Goal: Task Accomplishment & Management: Use online tool/utility

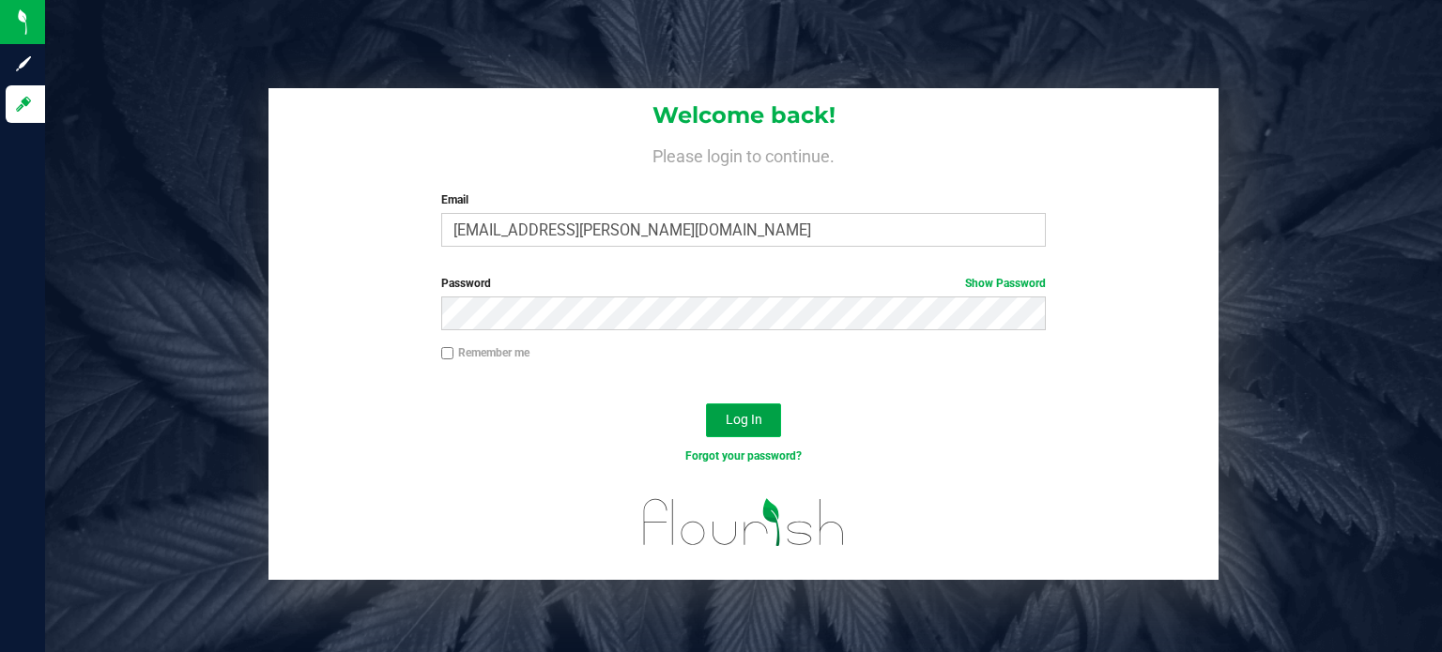
click at [710, 431] on button "Log In" at bounding box center [743, 421] width 75 height 34
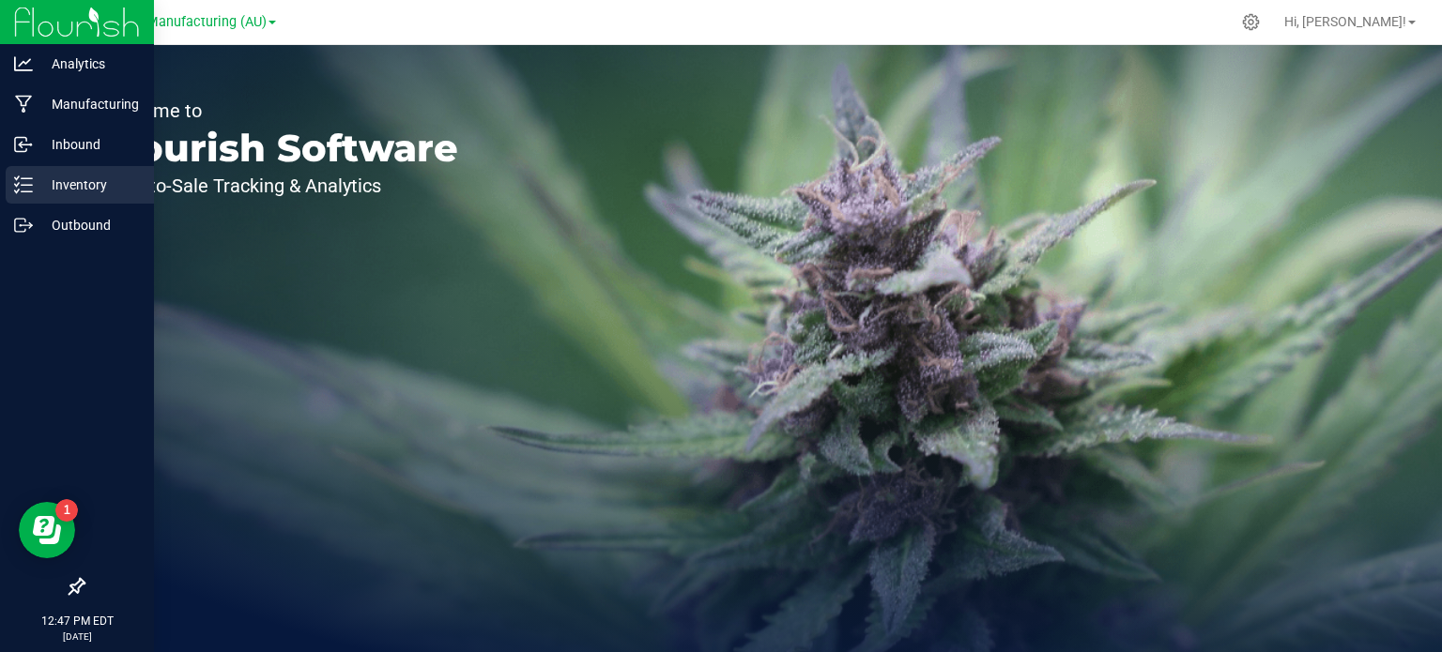
click at [73, 175] on p "Inventory" at bounding box center [89, 185] width 113 height 23
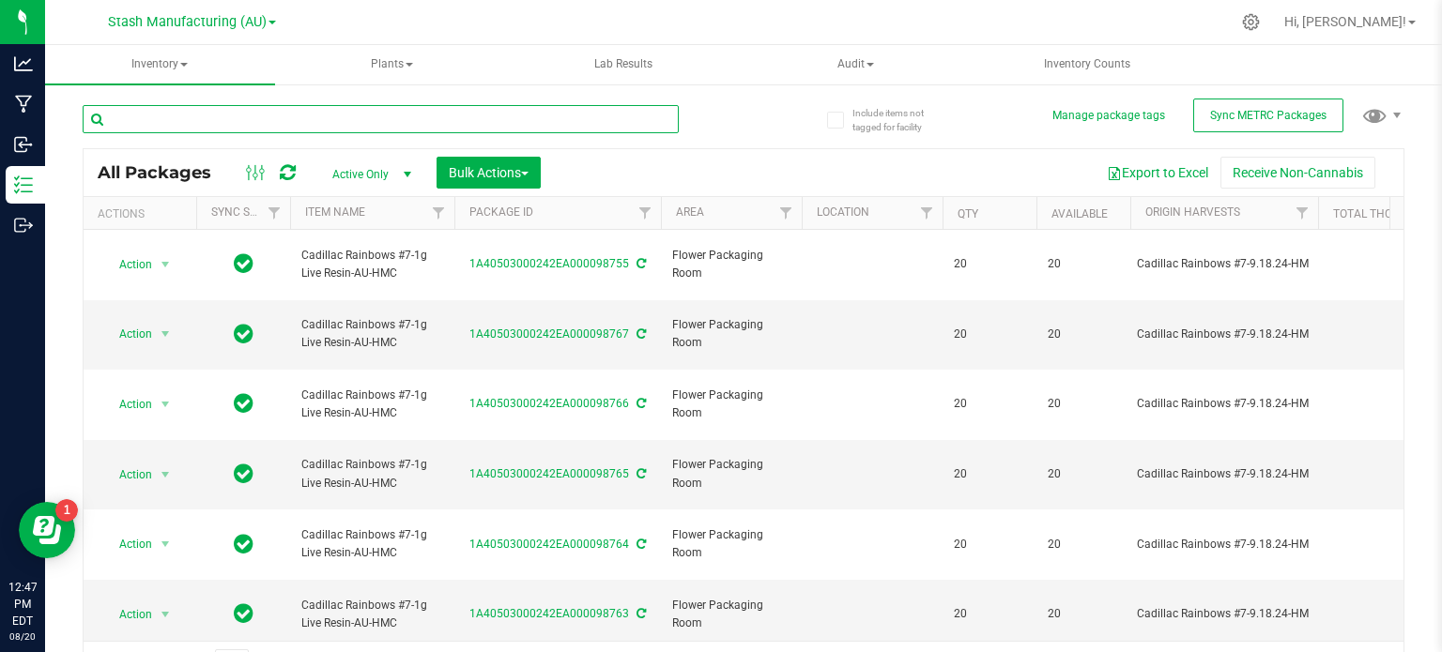
click at [181, 124] on input "text" at bounding box center [381, 119] width 596 height 28
click at [172, 118] on input "text" at bounding box center [381, 119] width 596 height 28
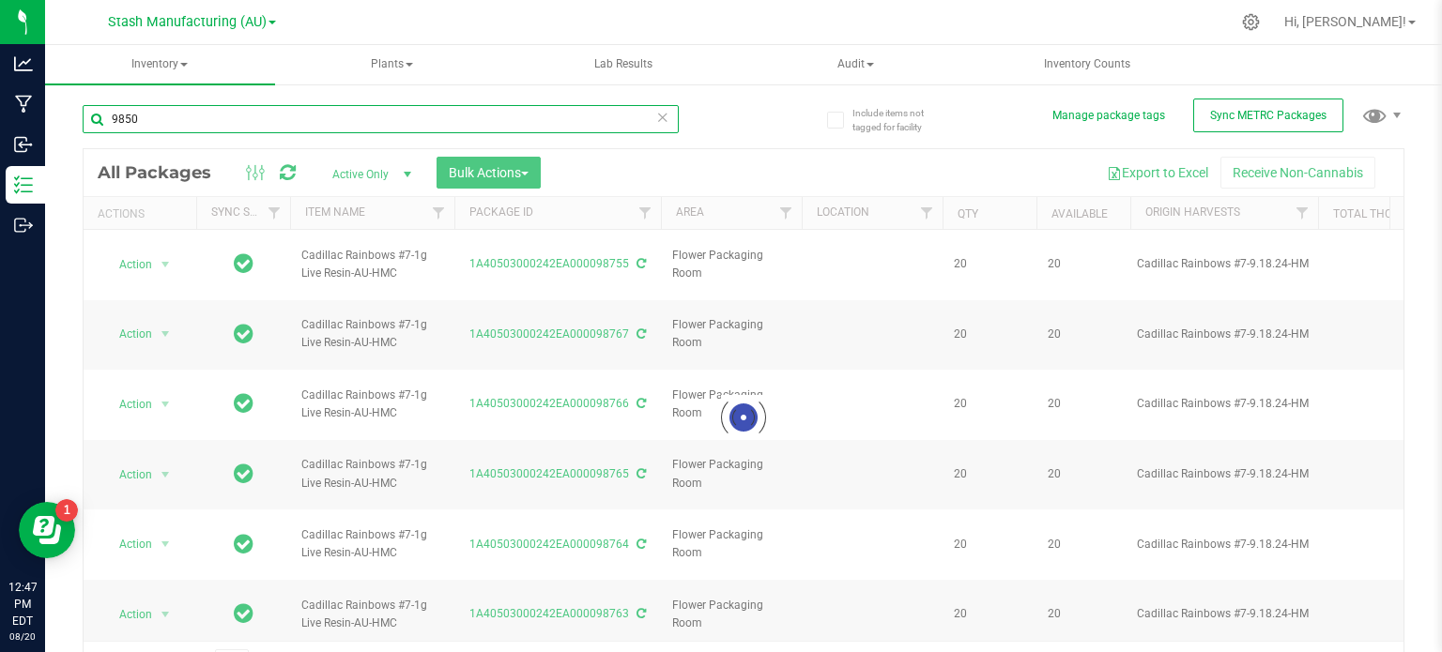
type input "98500"
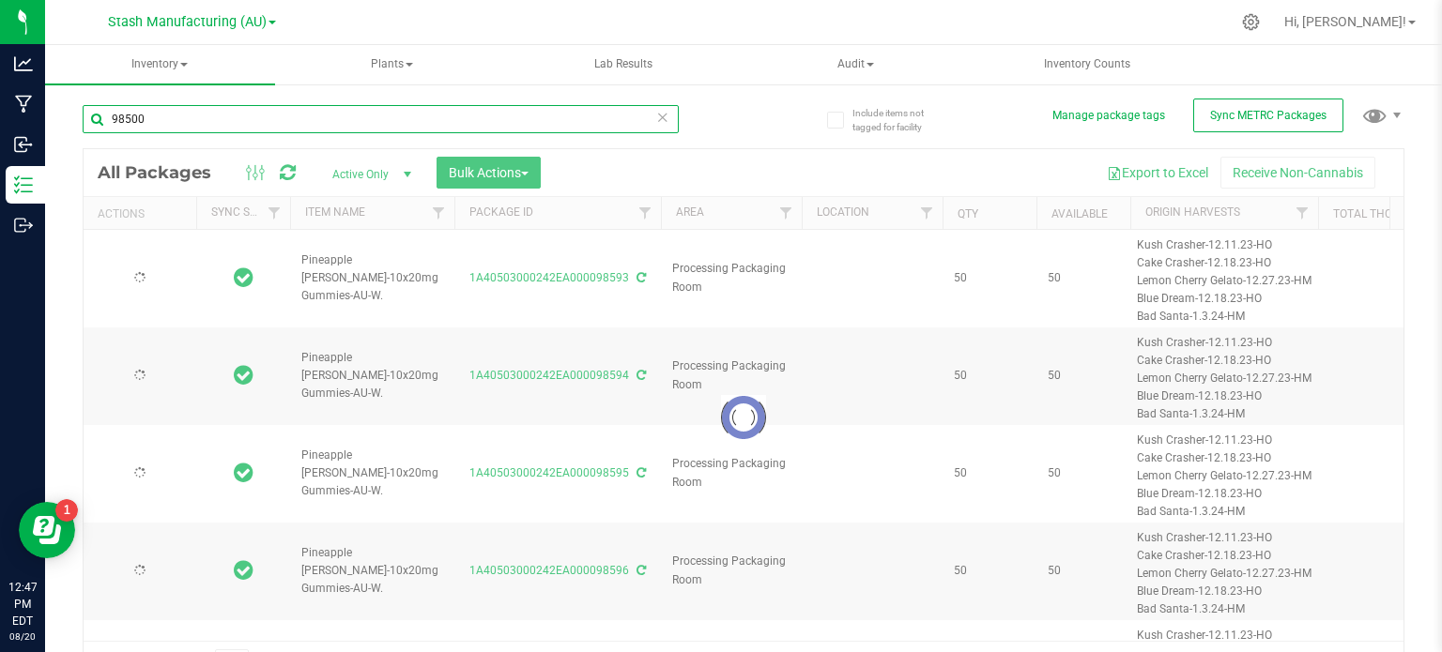
type input "2025-08-12"
type input "2026-08-12"
type input "2025-08-12"
type input "2026-08-12"
type input "2025-08-12"
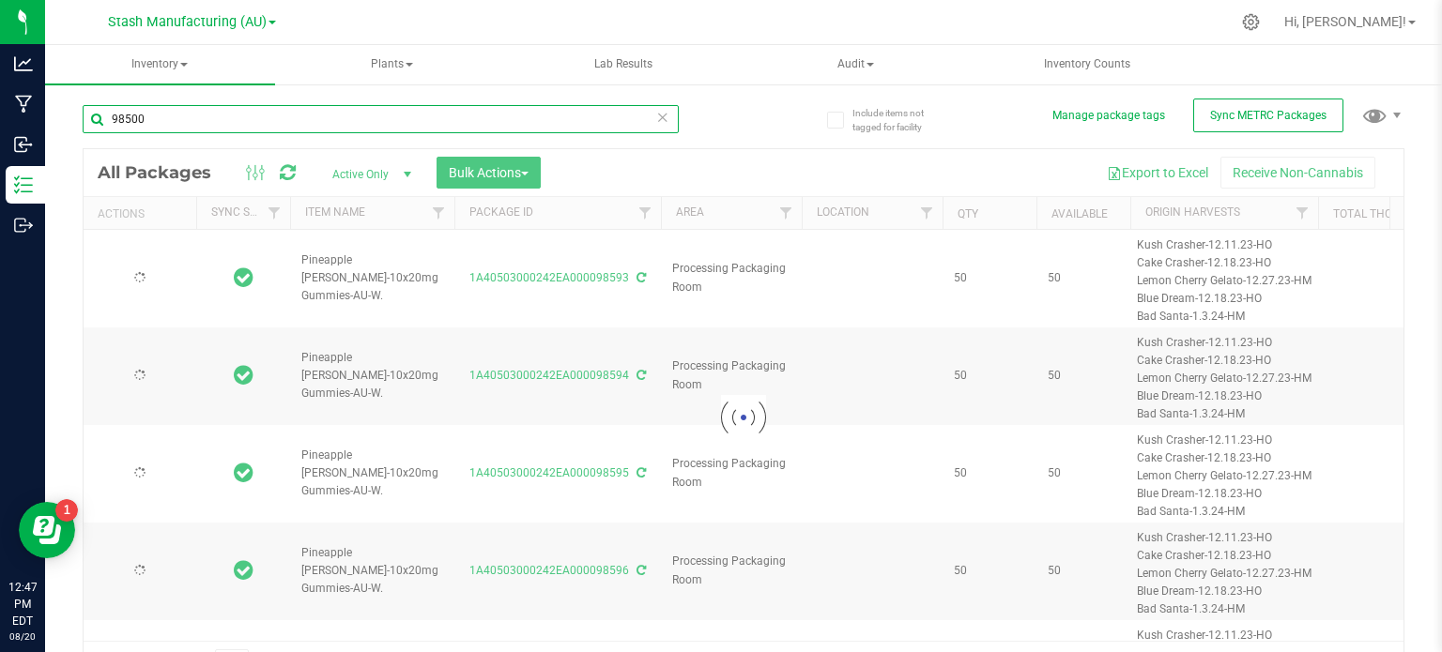
type input "2026-08-12"
type input "2025-08-12"
type input "2026-08-12"
type input "2025-08-12"
type input "2026-08-12"
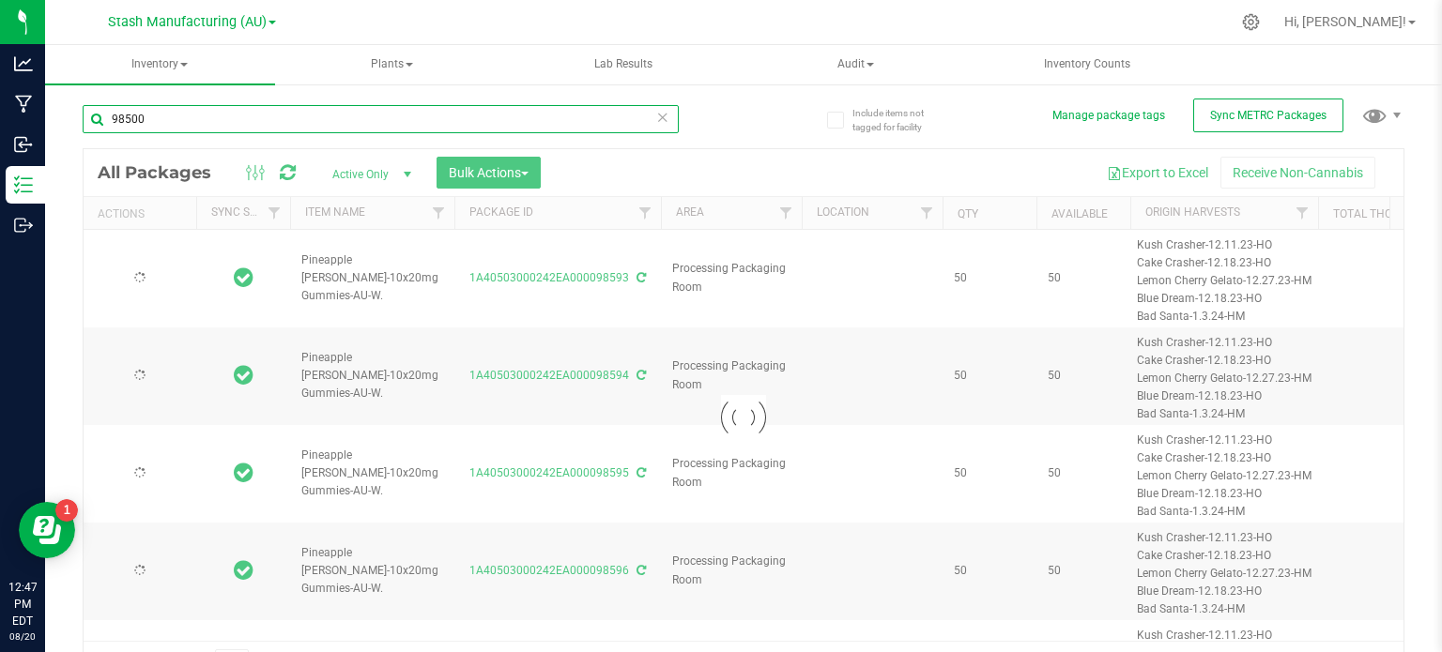
type input "2025-08-12"
type input "2026-08-12"
type input "2025-08-12"
type input "2026-08-12"
type input "[DATE]"
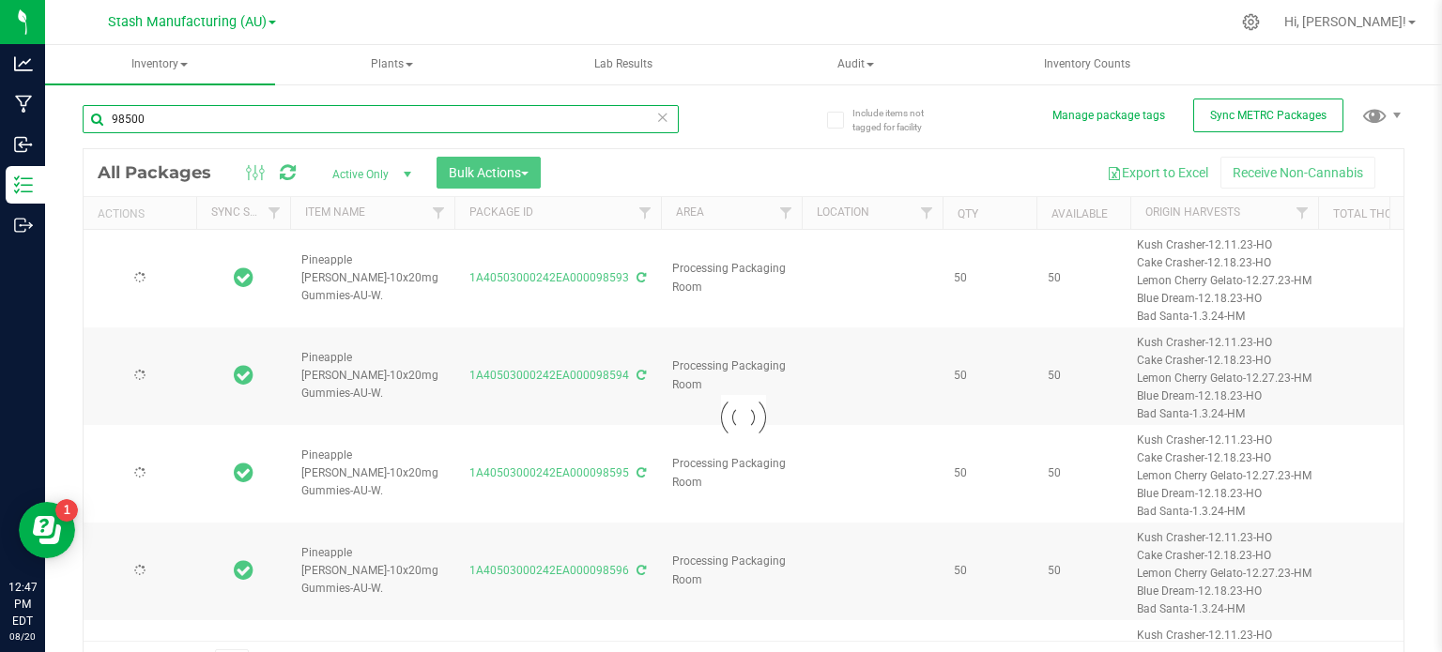
type input "[DATE]"
type input "2025-08-18"
type input "2026-08-18"
type input "2025-06-13"
type input "2027-06-12"
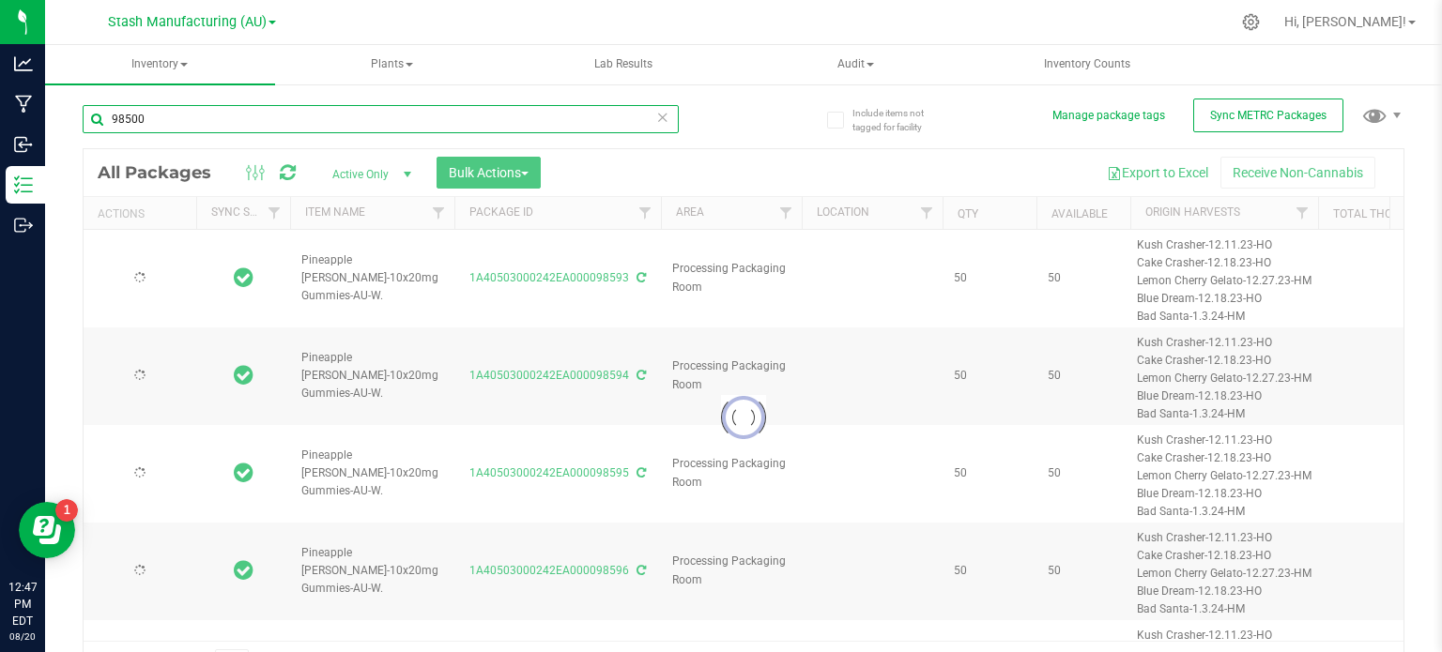
type input "2025-06-13"
type input "2027-06-12"
type input "2025-06-13"
type input "2027-06-12"
type input "2025-06-13"
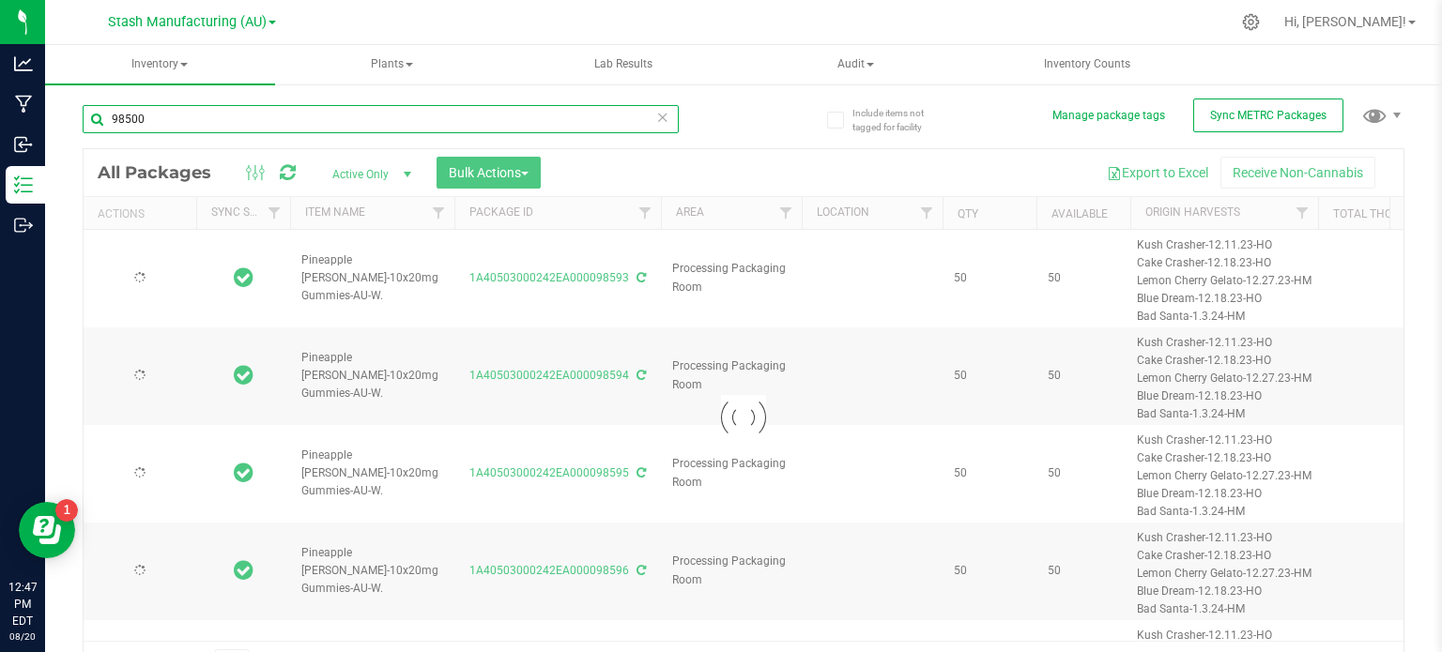
type input "2027-06-12"
type input "2025-06-13"
type input "2027-06-12"
type input "2025-06-13"
type input "2027-06-12"
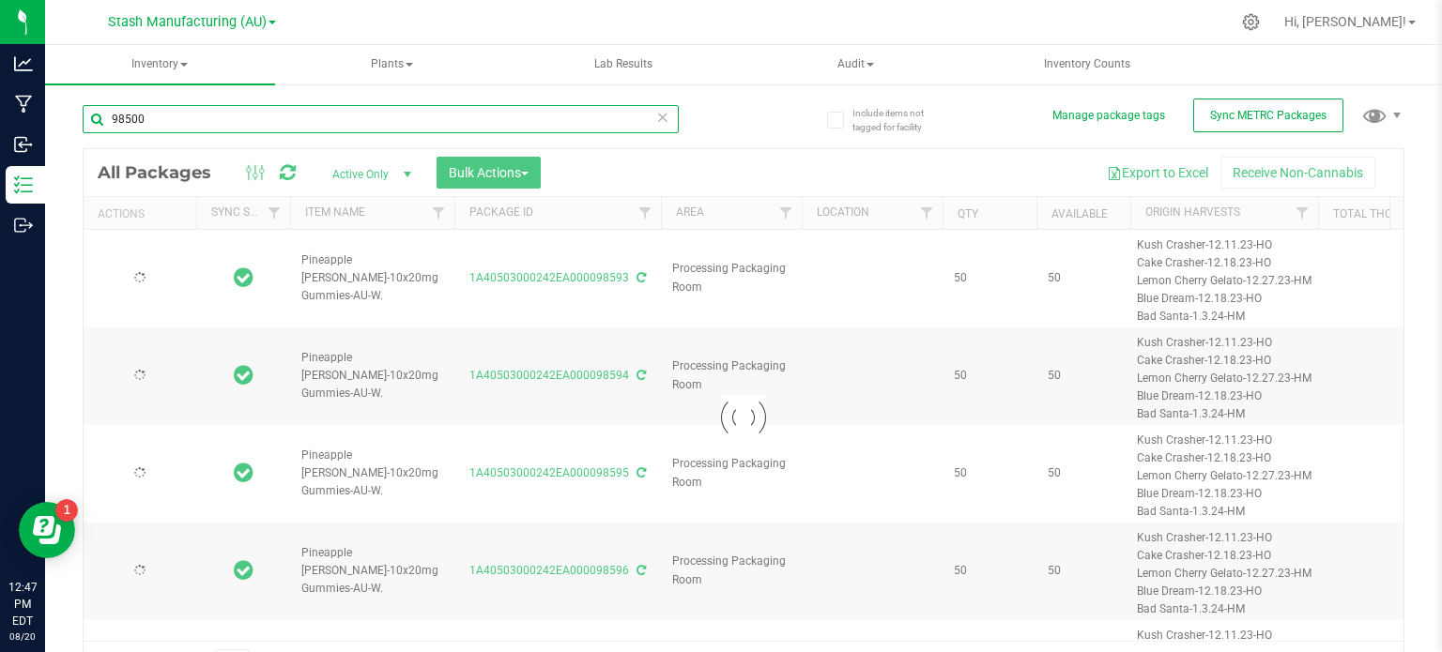
type input "2025-06-13"
type input "2027-06-12"
type input "2025-06-13"
type input "2027-06-12"
type input "2025-06-13"
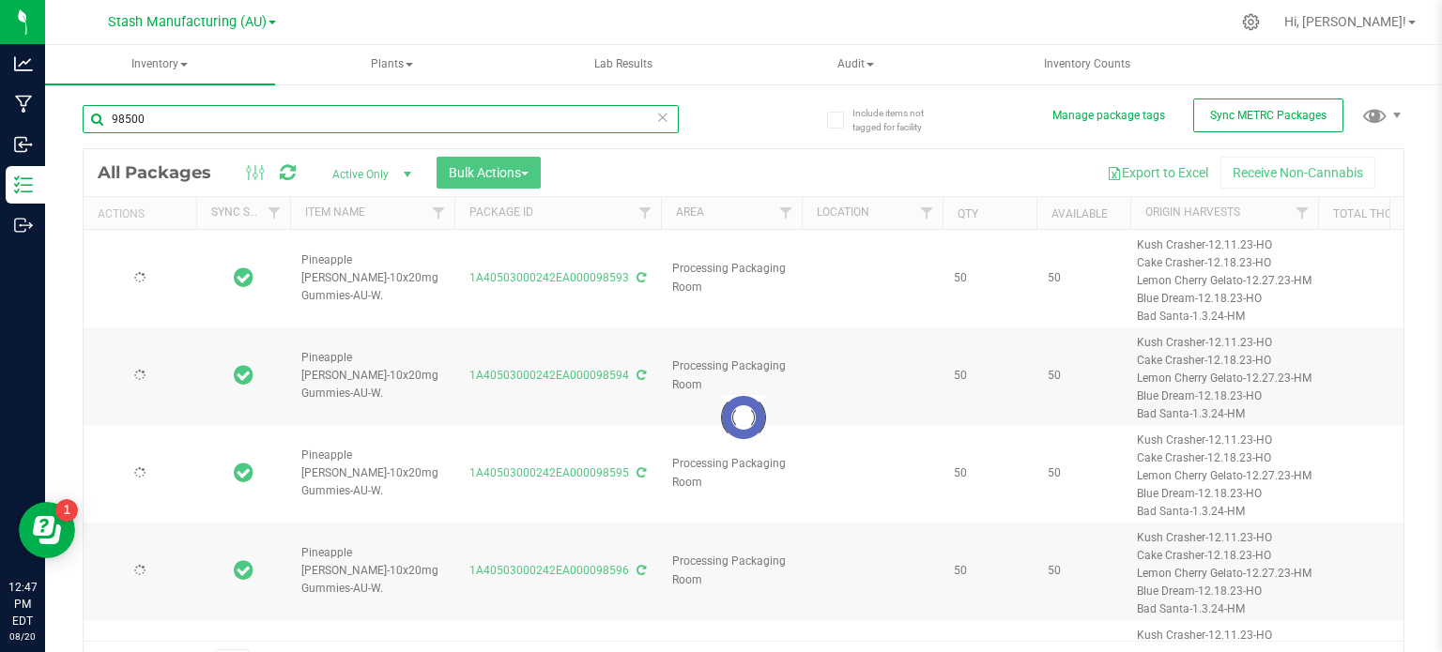
type input "2027-06-12"
type input "2025-06-13"
type input "2027-06-12"
type input "2025-06-13"
type input "2027-06-12"
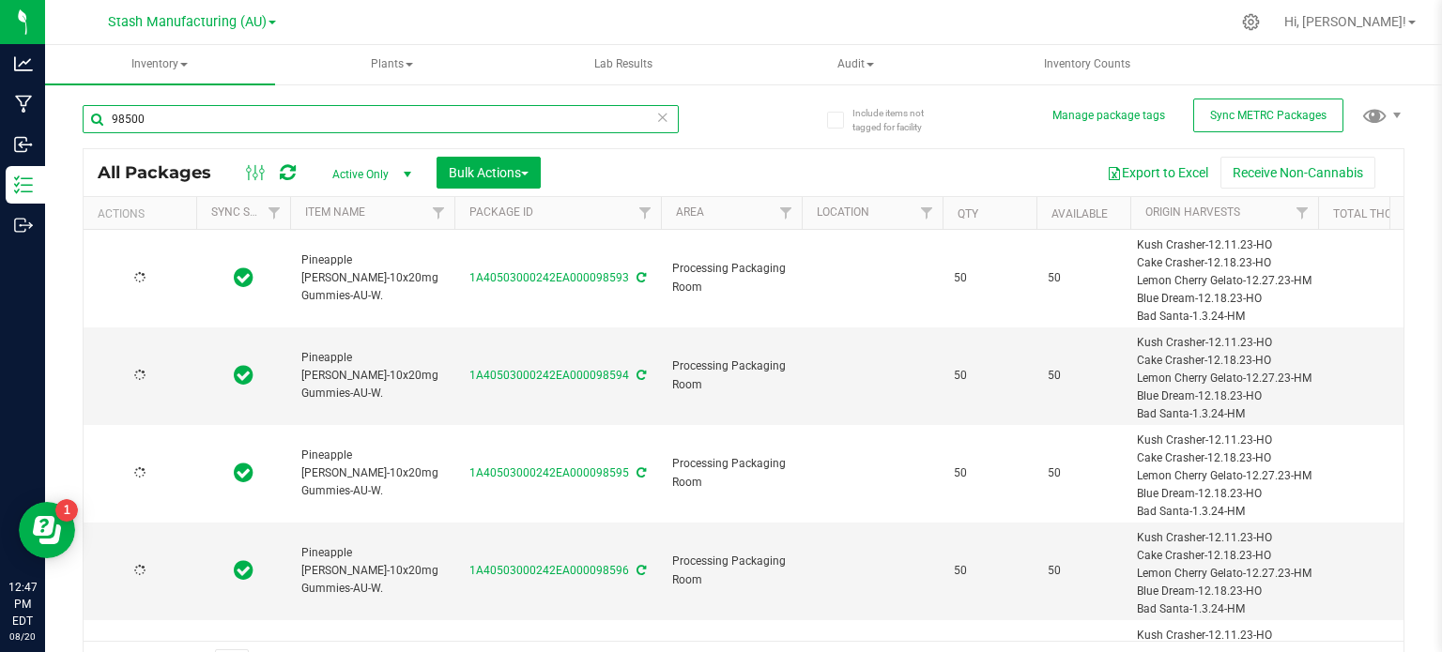
type input "98500"
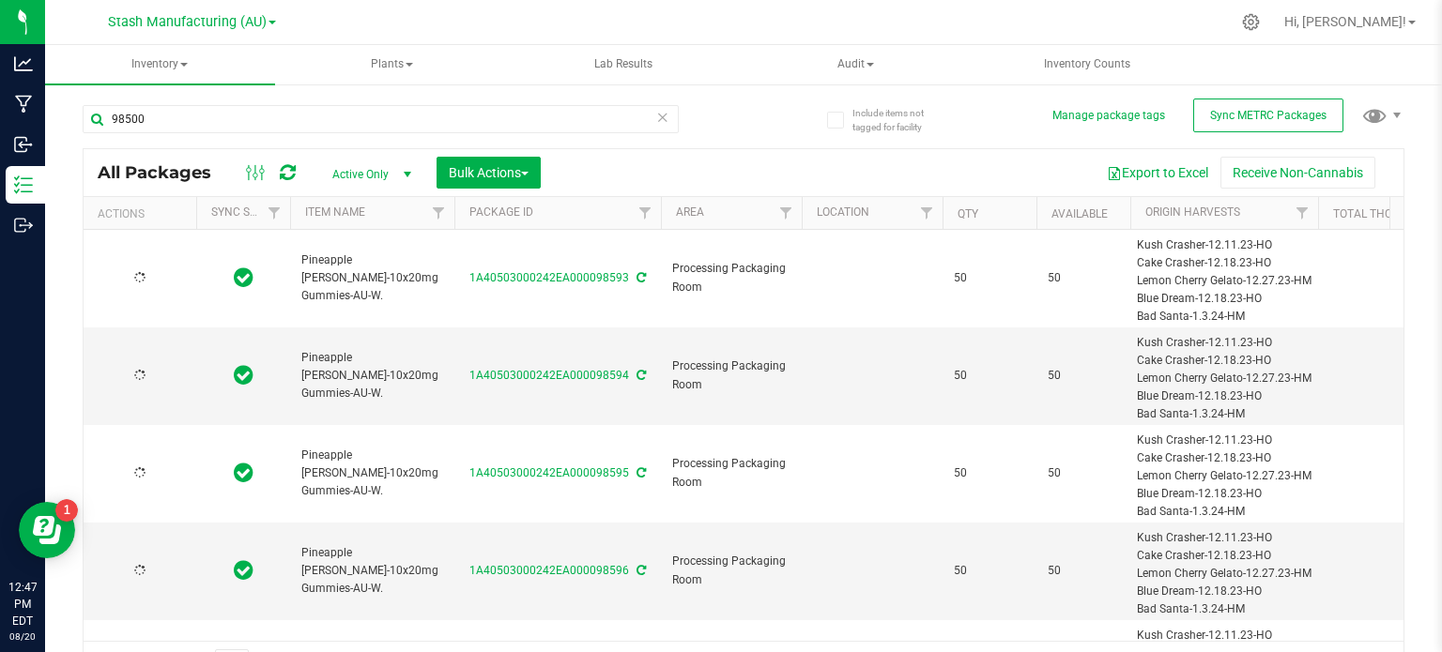
click at [69, 35] on div "Stash Manufacturing (AU)" at bounding box center [191, 22] width 274 height 29
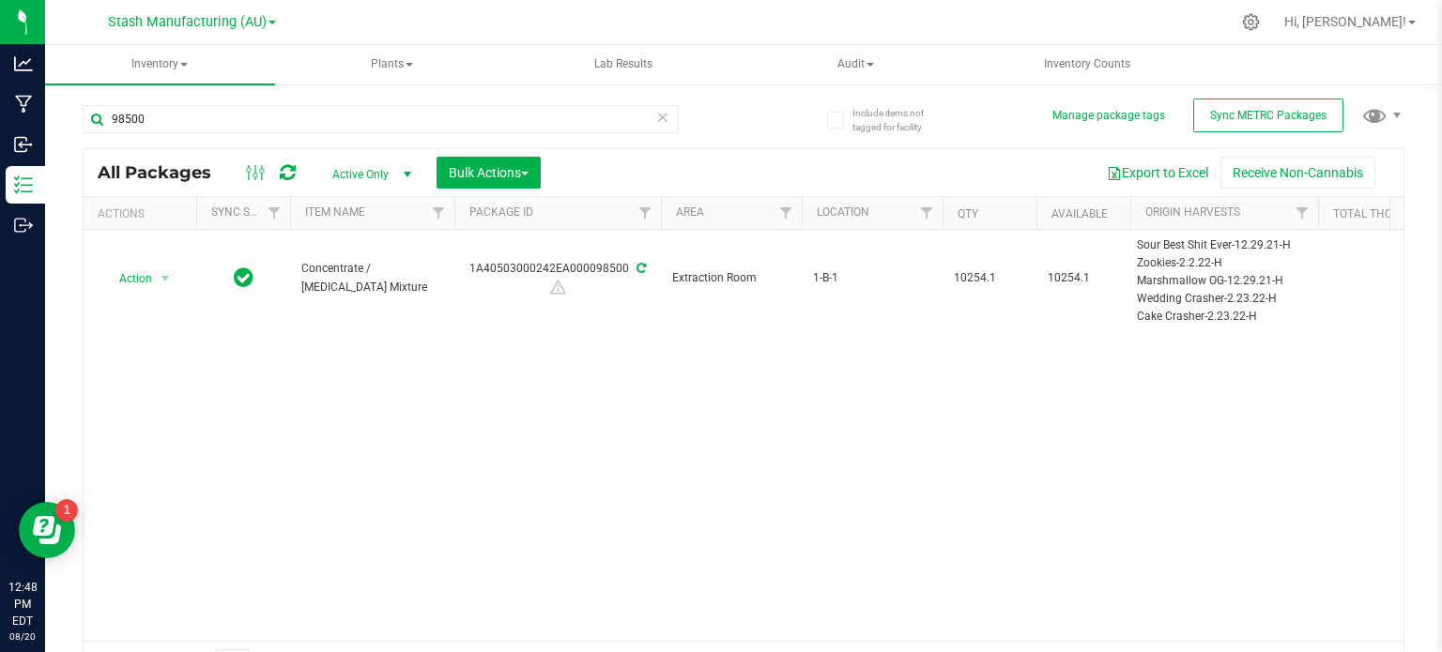
click at [130, 357] on div "Action Action Adjust qty Create package Edit attributes Global inventory Locate…" at bounding box center [744, 435] width 1320 height 411
click at [415, 13] on div at bounding box center [782, 22] width 893 height 37
click at [218, 426] on div "Action Action Adjust qty Create package Edit attributes Global inventory Locate…" at bounding box center [744, 435] width 1320 height 411
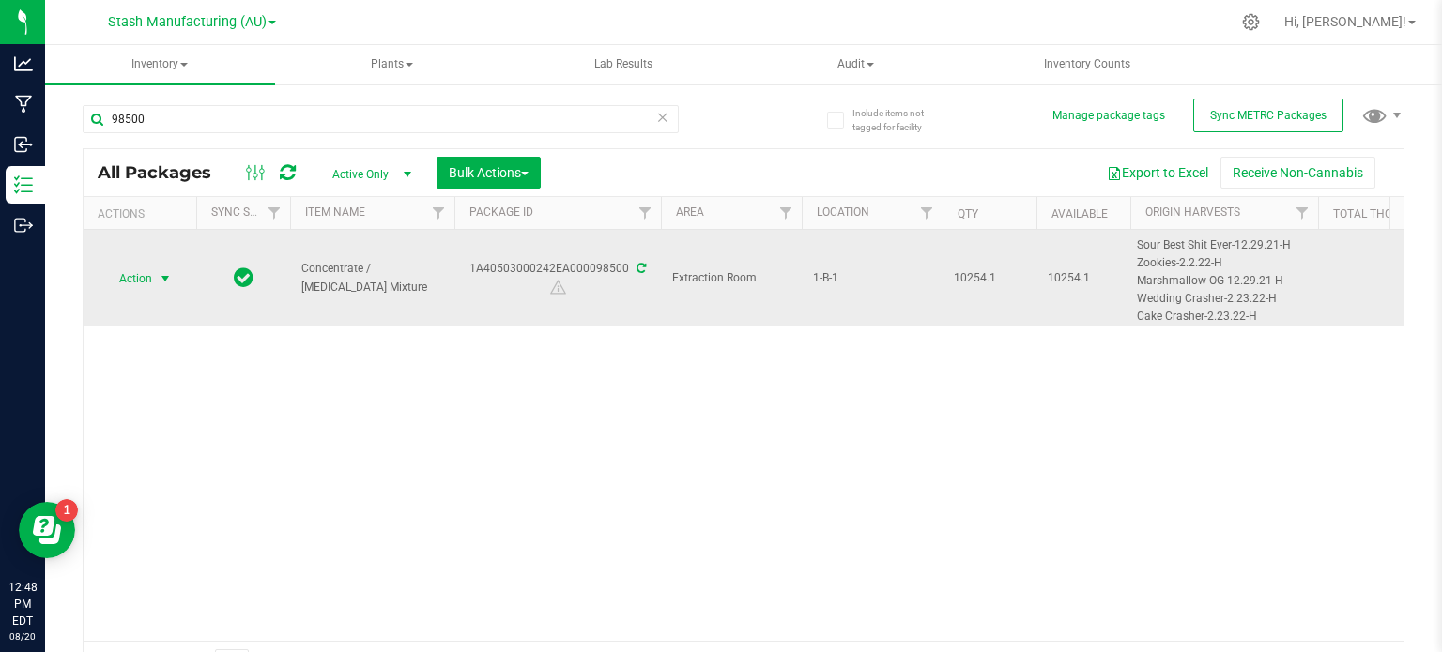
click at [143, 282] on span "Action" at bounding box center [127, 279] width 51 height 26
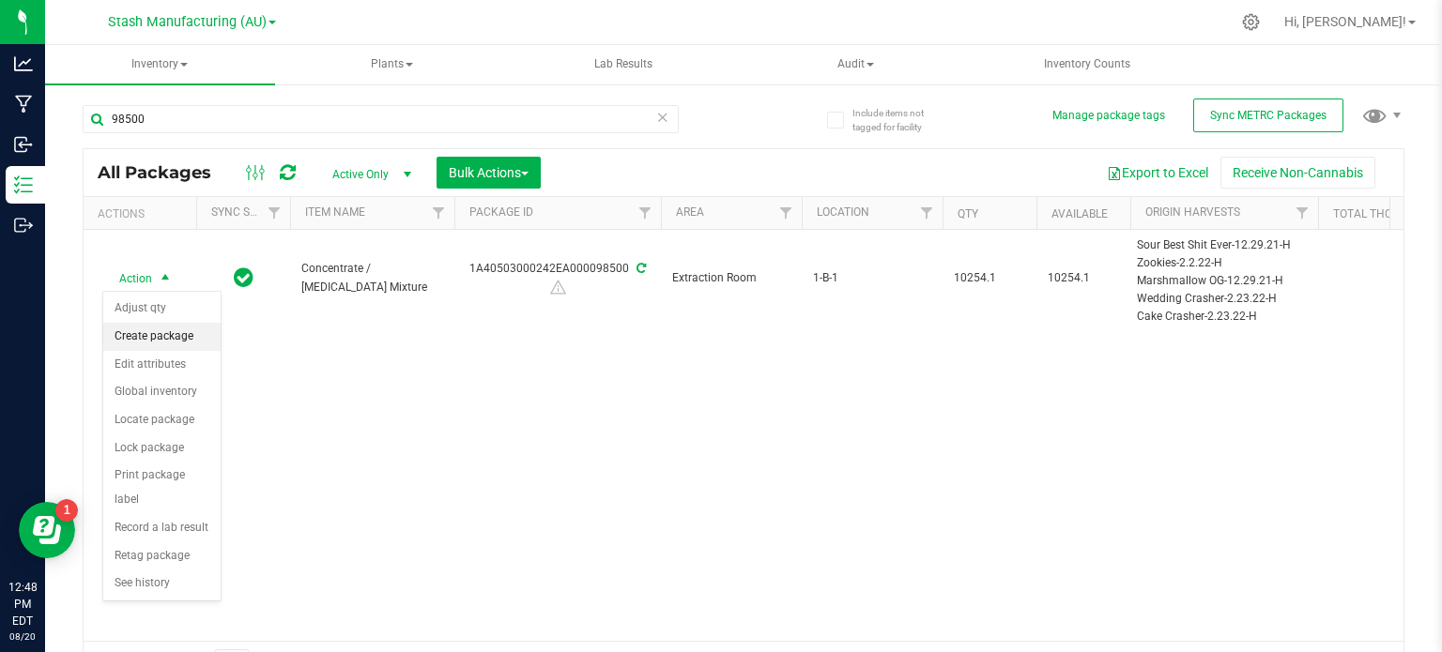
click at [142, 328] on li "Create package" at bounding box center [161, 337] width 117 height 28
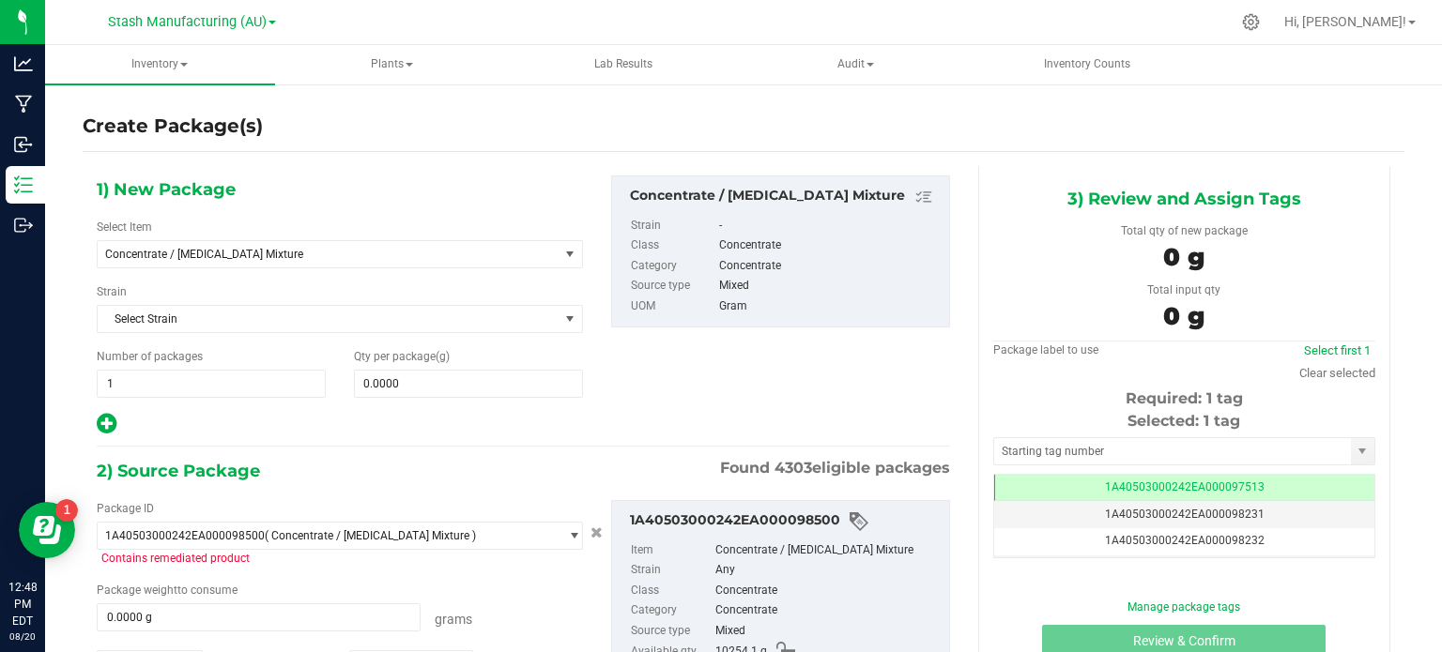
scroll to position [132, 0]
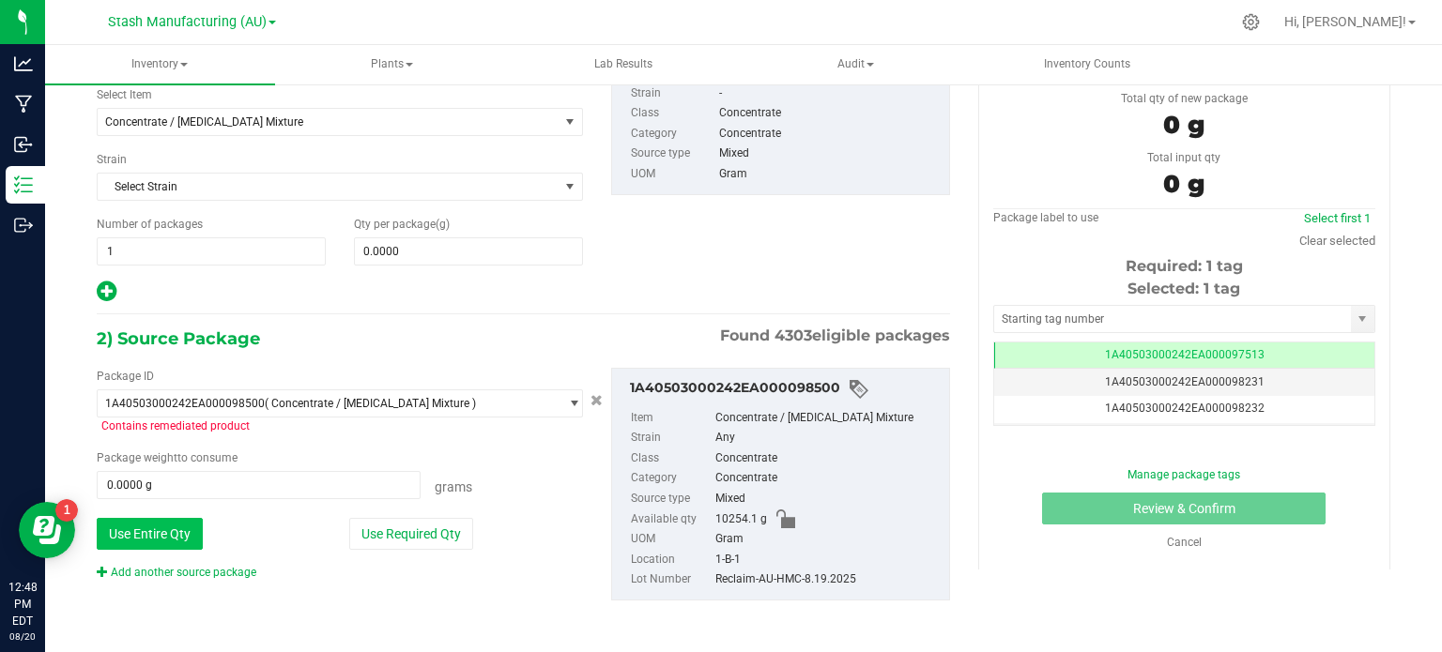
click at [114, 537] on button "Use Entire Qty" at bounding box center [150, 534] width 106 height 32
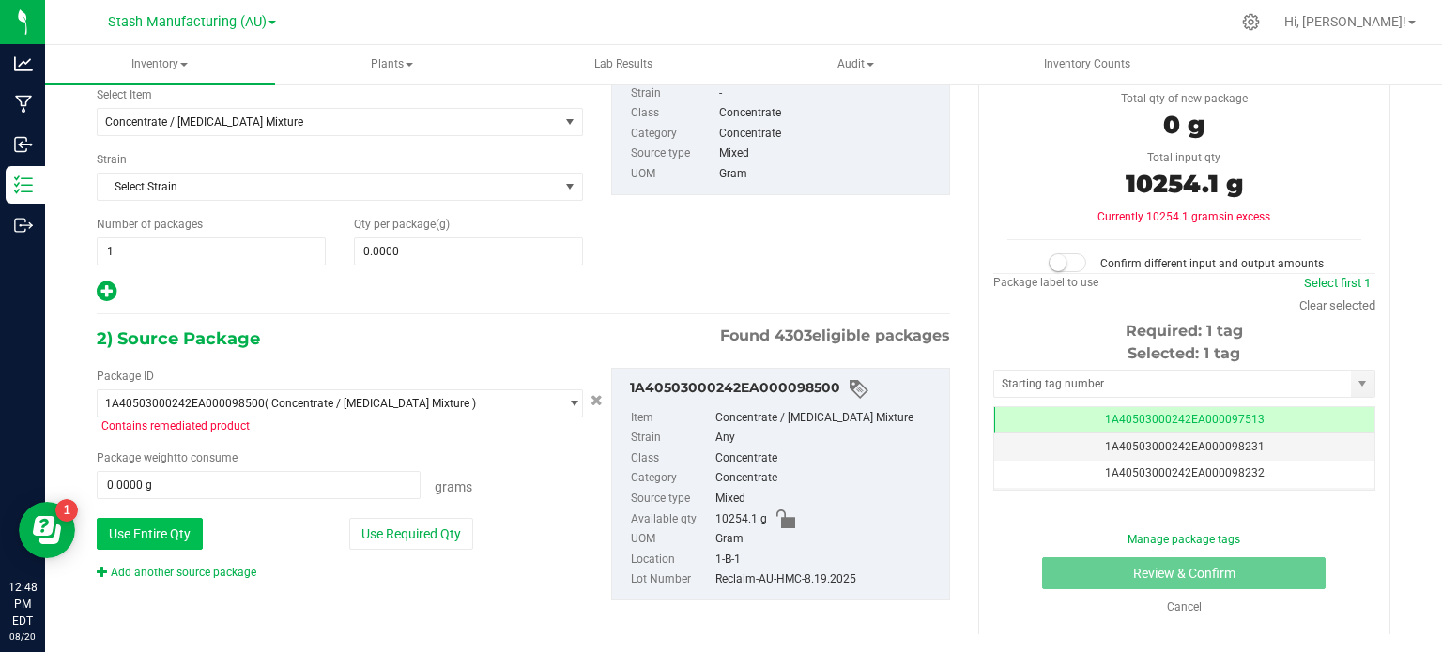
type input "10254.1000 g"
click at [143, 573] on link "Add another source package" at bounding box center [177, 572] width 160 height 13
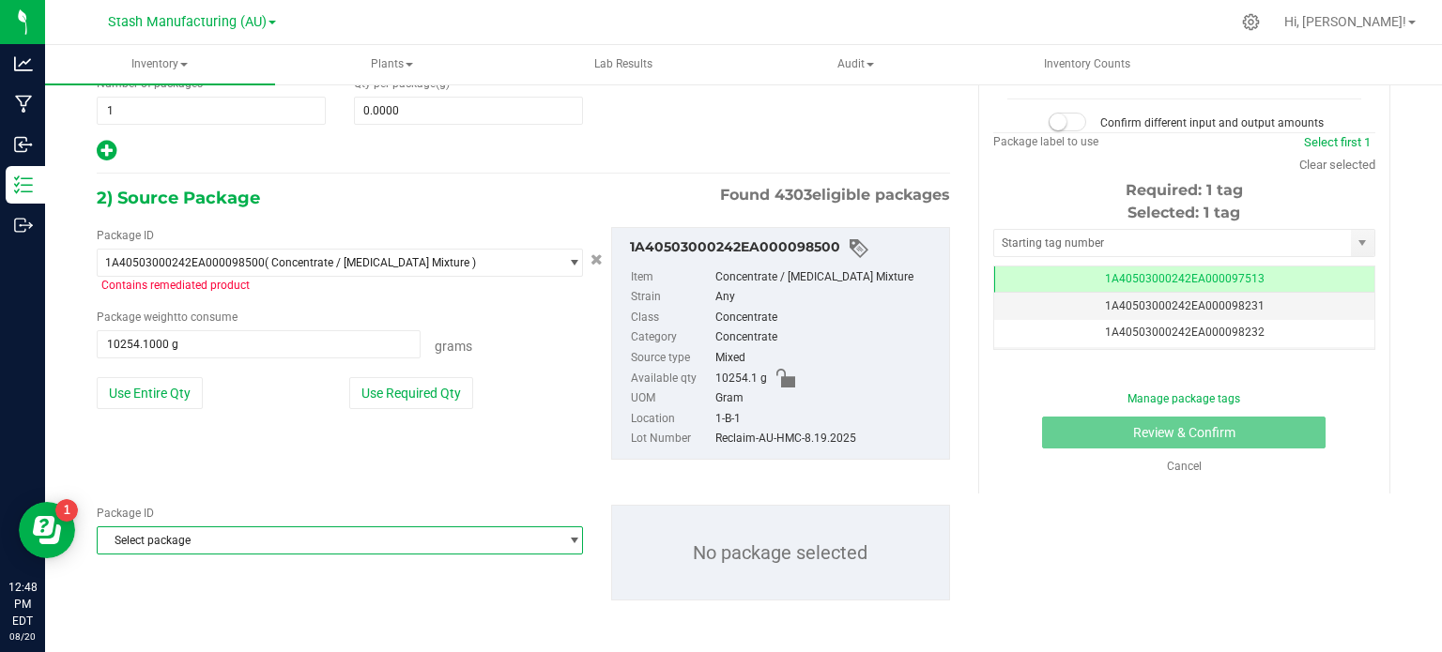
click at [300, 540] on span "Select package" at bounding box center [328, 540] width 461 height 26
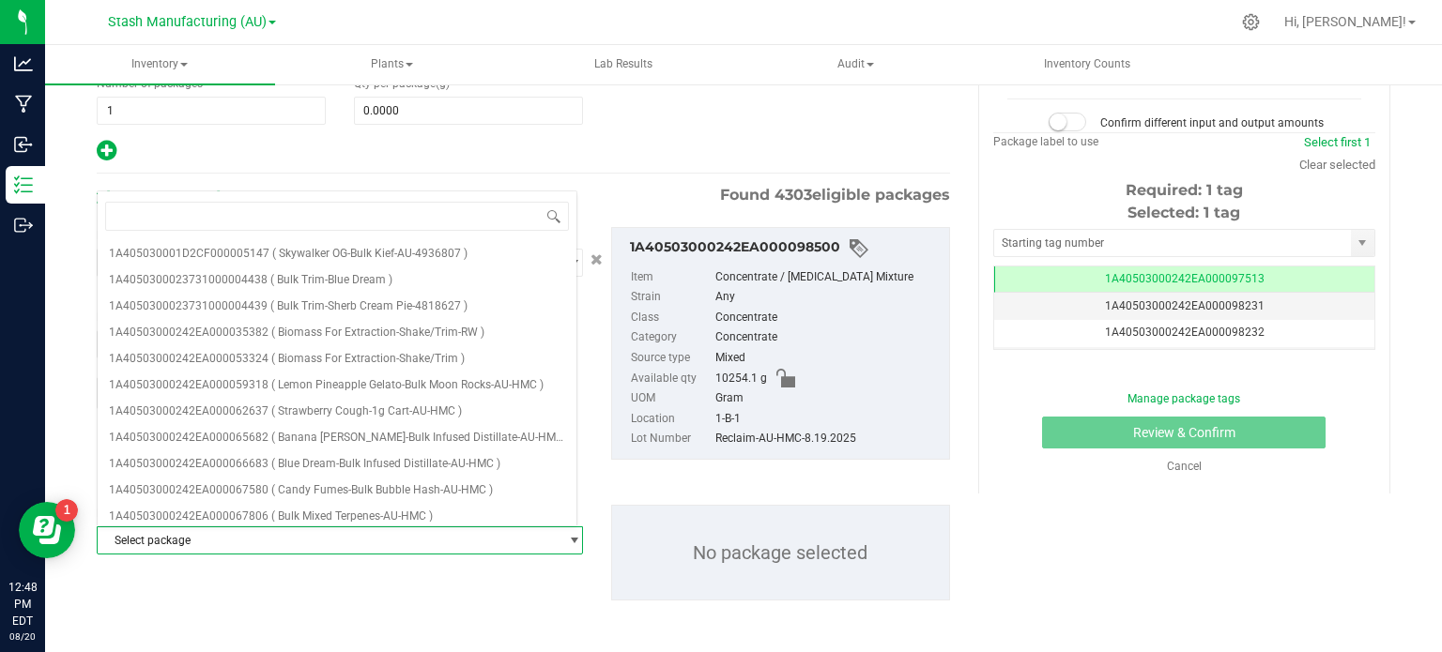
click at [334, 630] on div "1) New Package Select Item Concentrate / Ethanol Mixture 38 Special-28g Popcorn…" at bounding box center [523, 266] width 881 height 747
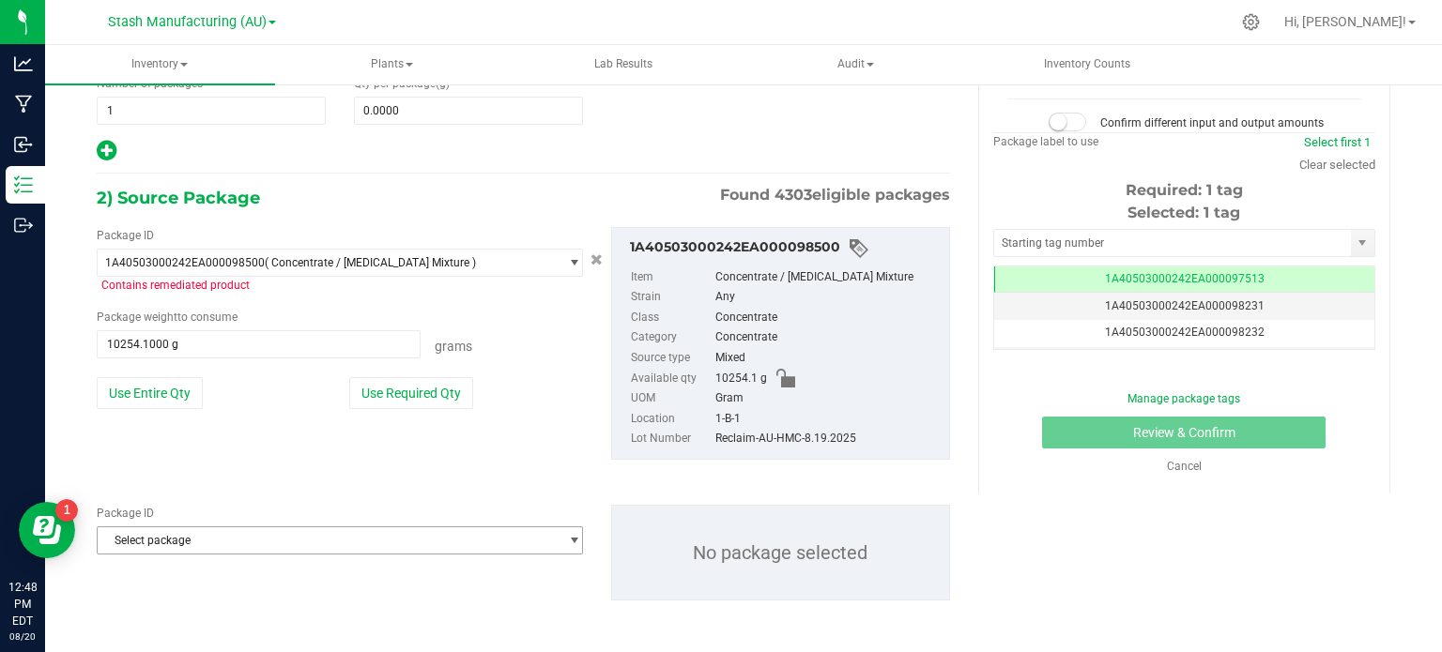
click at [193, 542] on span "Select package" at bounding box center [328, 540] width 461 height 26
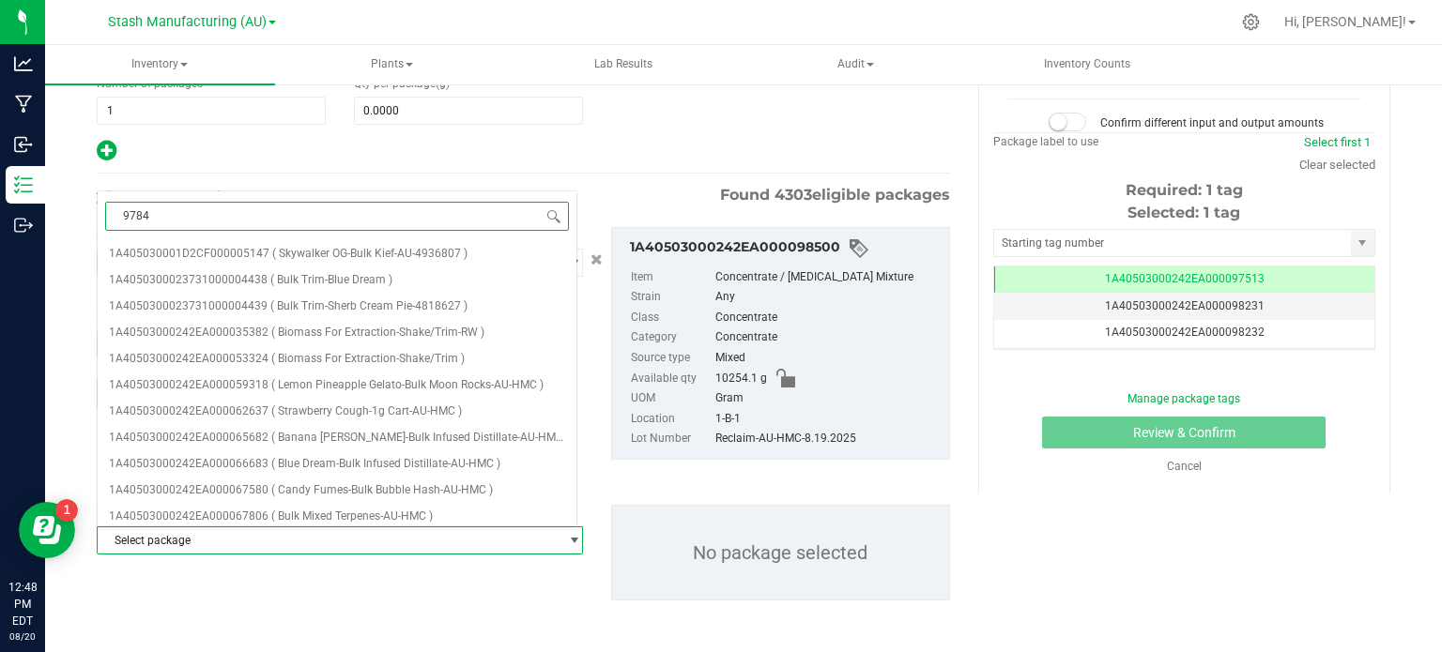
type input "97840"
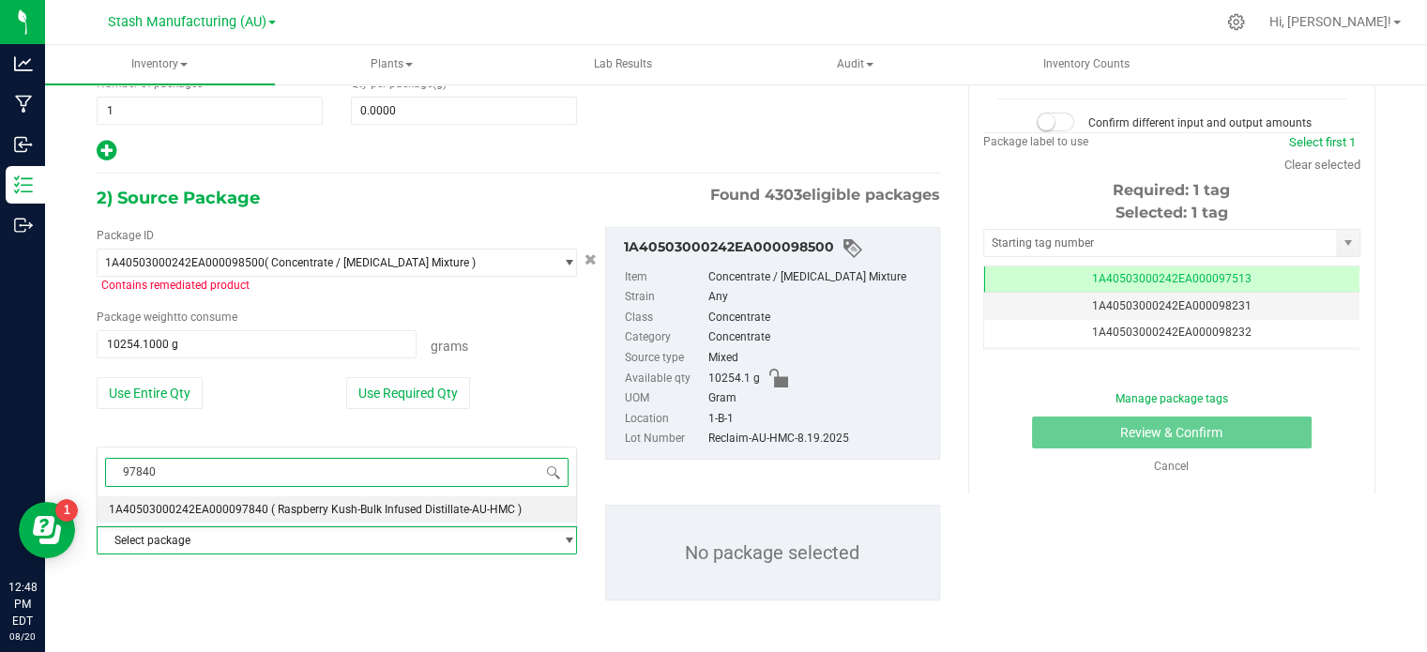
click at [180, 510] on span "1A40503000242EA000097840" at bounding box center [189, 509] width 160 height 13
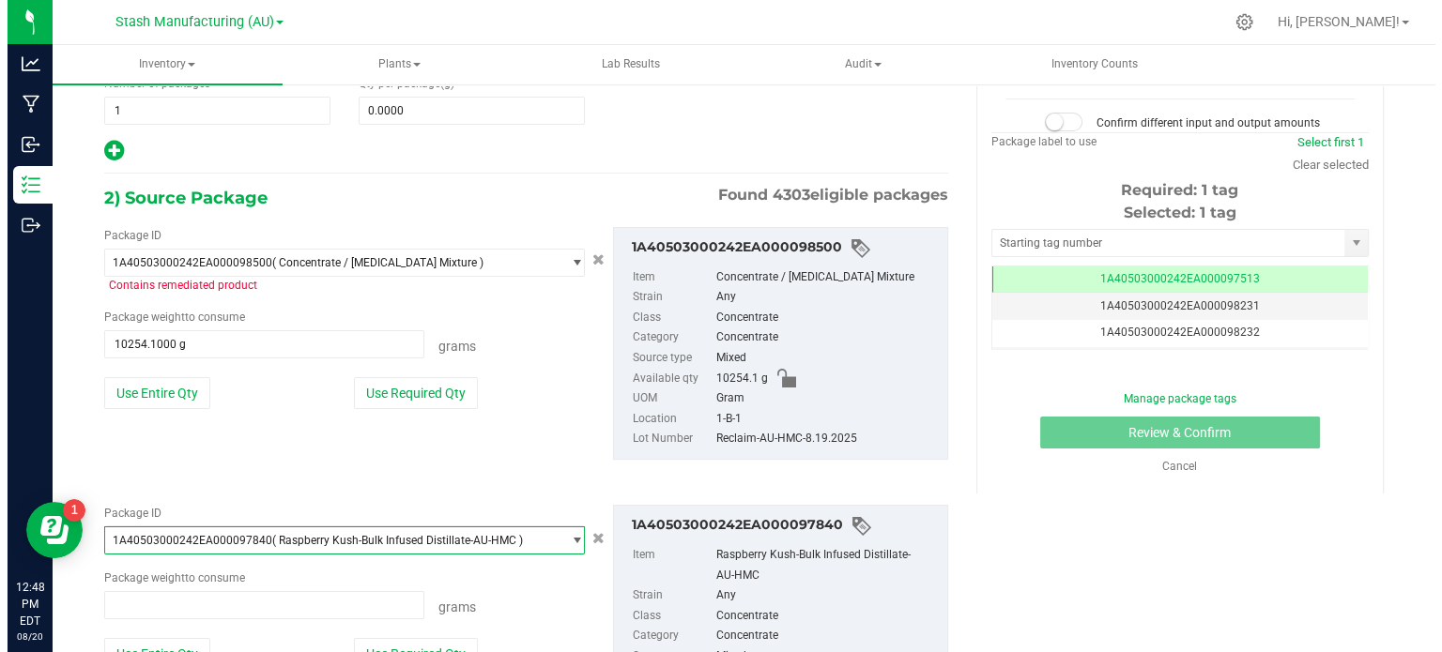
scroll to position [92813, 0]
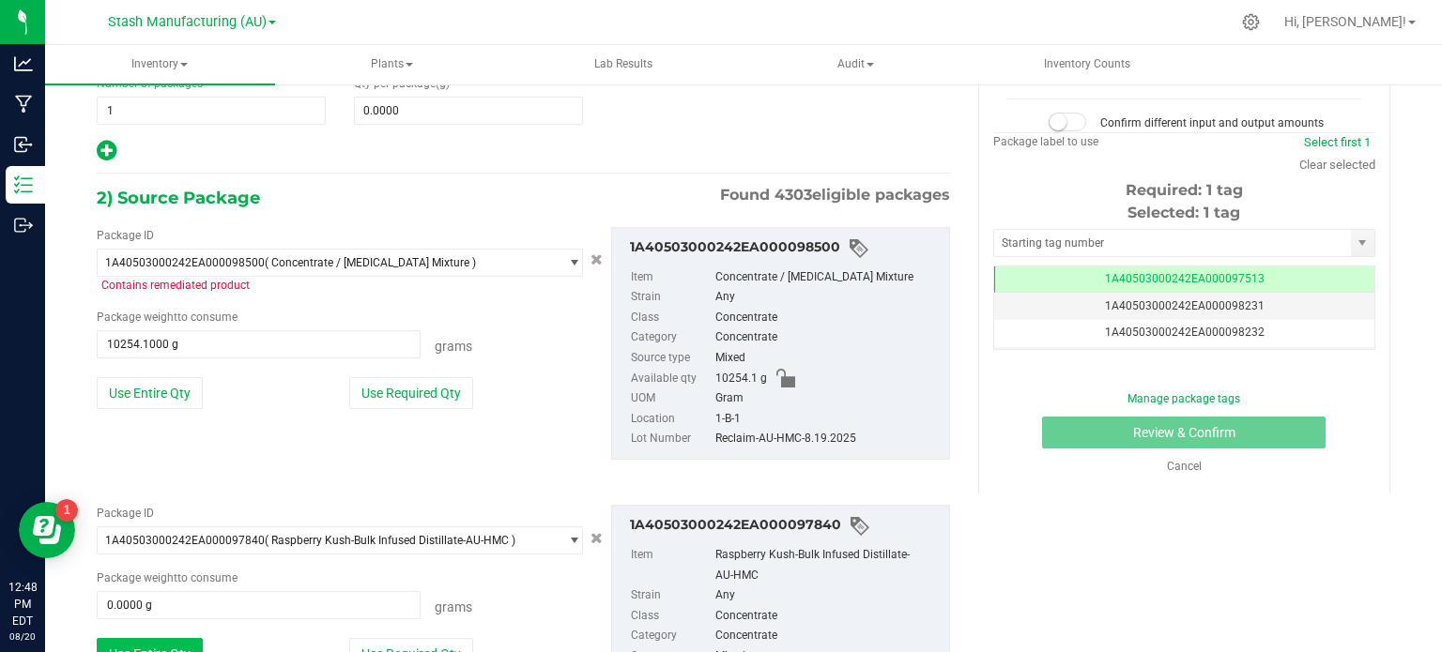
click at [165, 651] on button "Use Entire Qty" at bounding box center [150, 654] width 106 height 32
type input "24.8000 g"
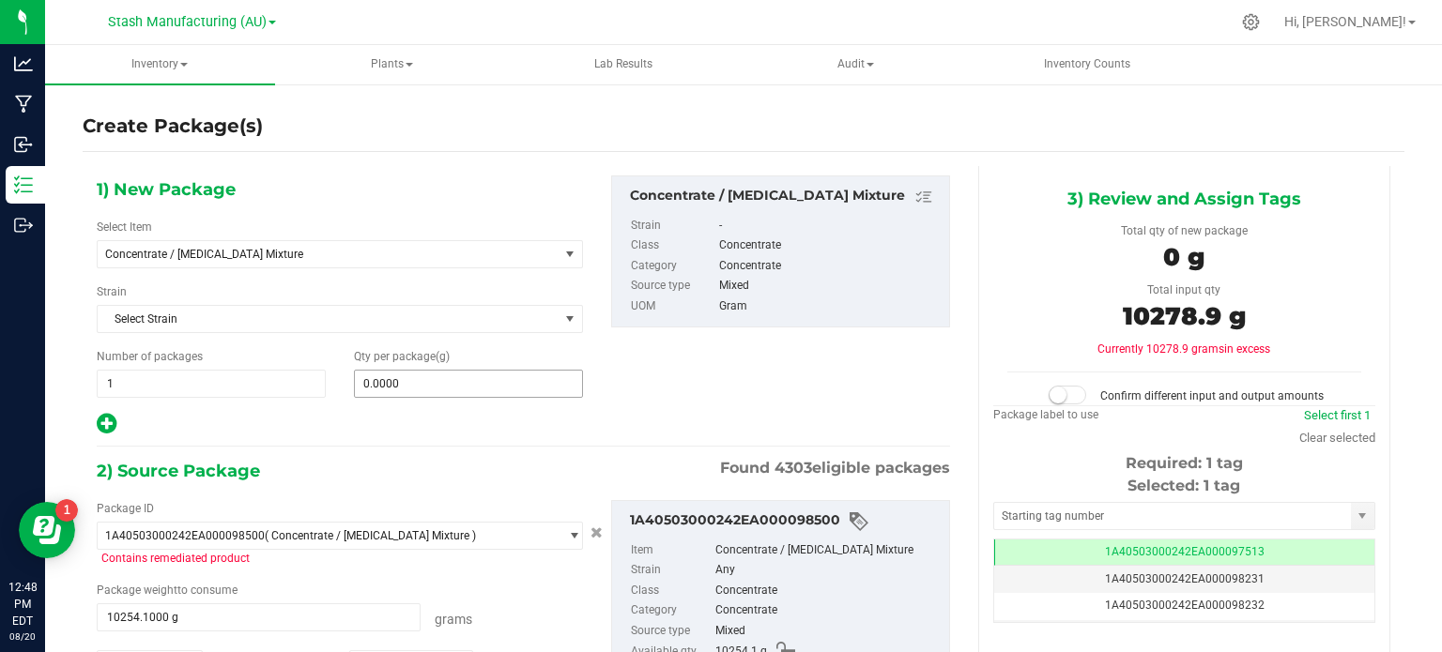
click at [409, 389] on span "0.0000 0" at bounding box center [468, 384] width 229 height 28
type input "10352.1"
type input "10,352.1000"
click at [1060, 389] on span at bounding box center [1067, 395] width 38 height 19
click at [1068, 509] on input "text" at bounding box center [1172, 516] width 357 height 26
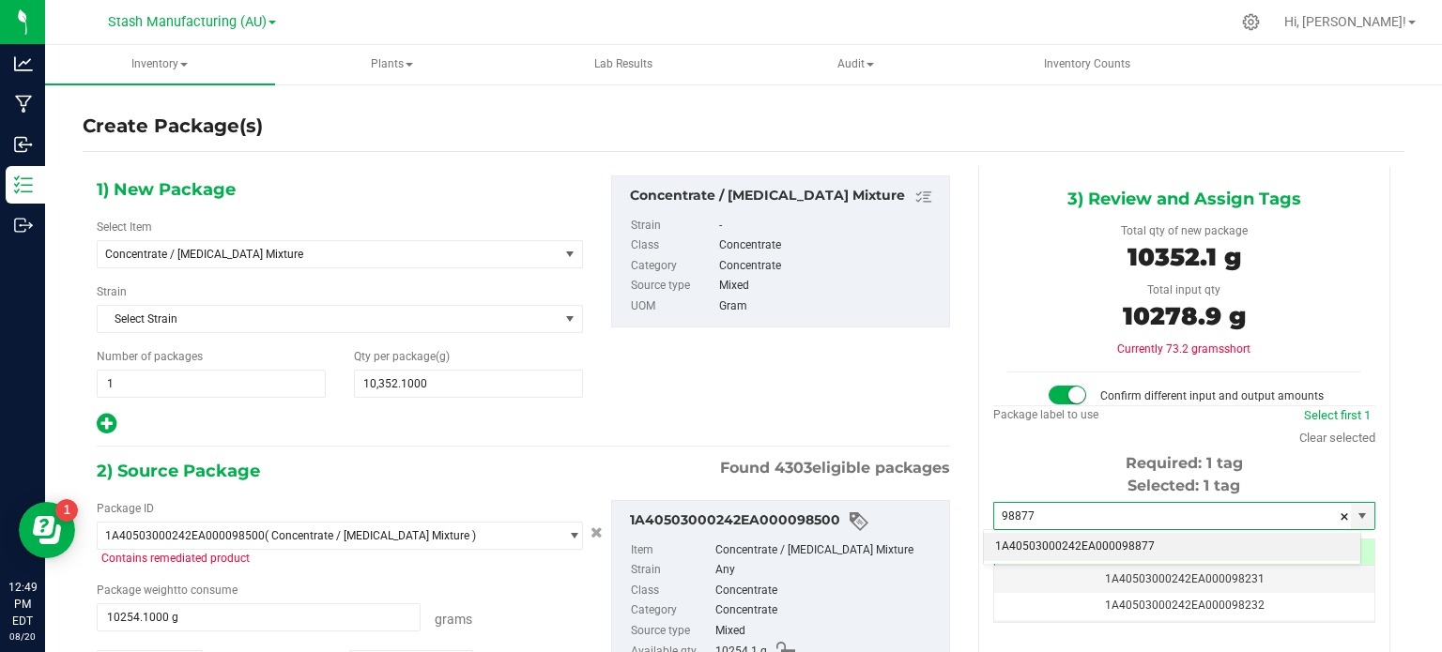
click at [1093, 540] on li "1A40503000242EA000098877" at bounding box center [1172, 547] width 376 height 28
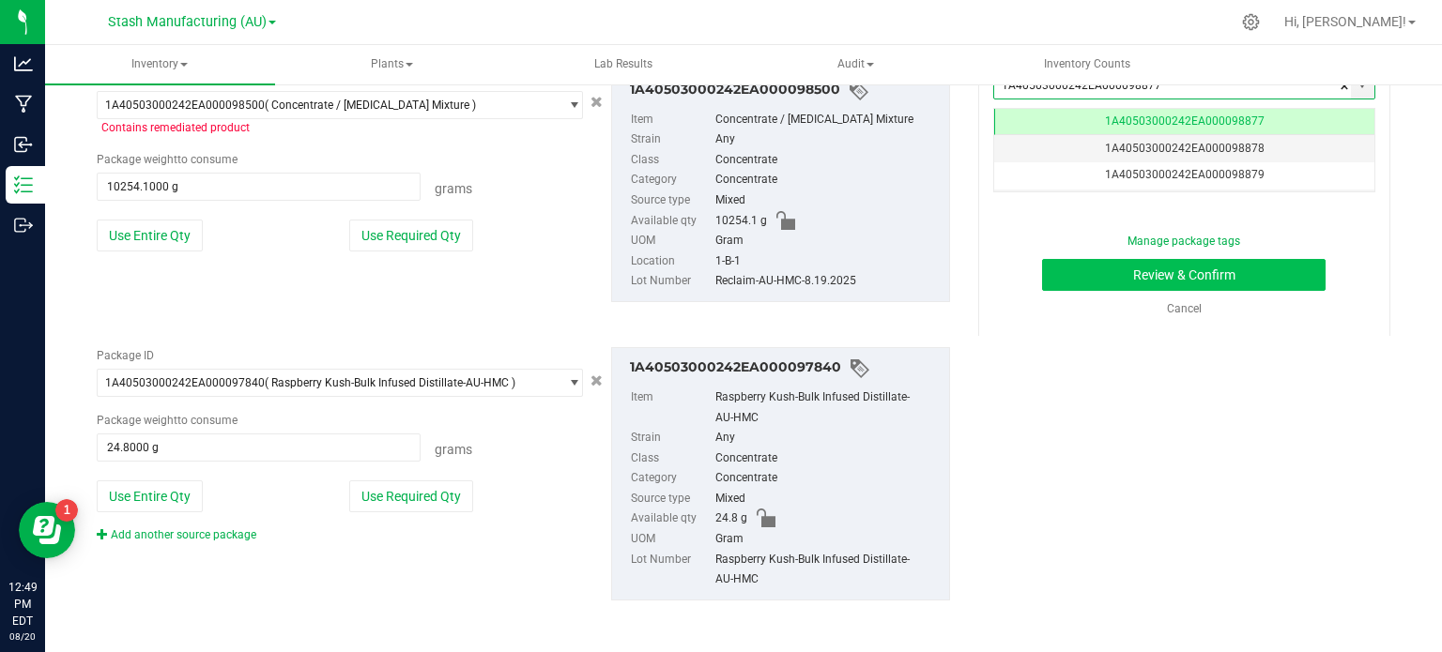
type input "1A40503000242EA000098877"
click at [1187, 274] on button "Review & Confirm" at bounding box center [1183, 275] width 283 height 32
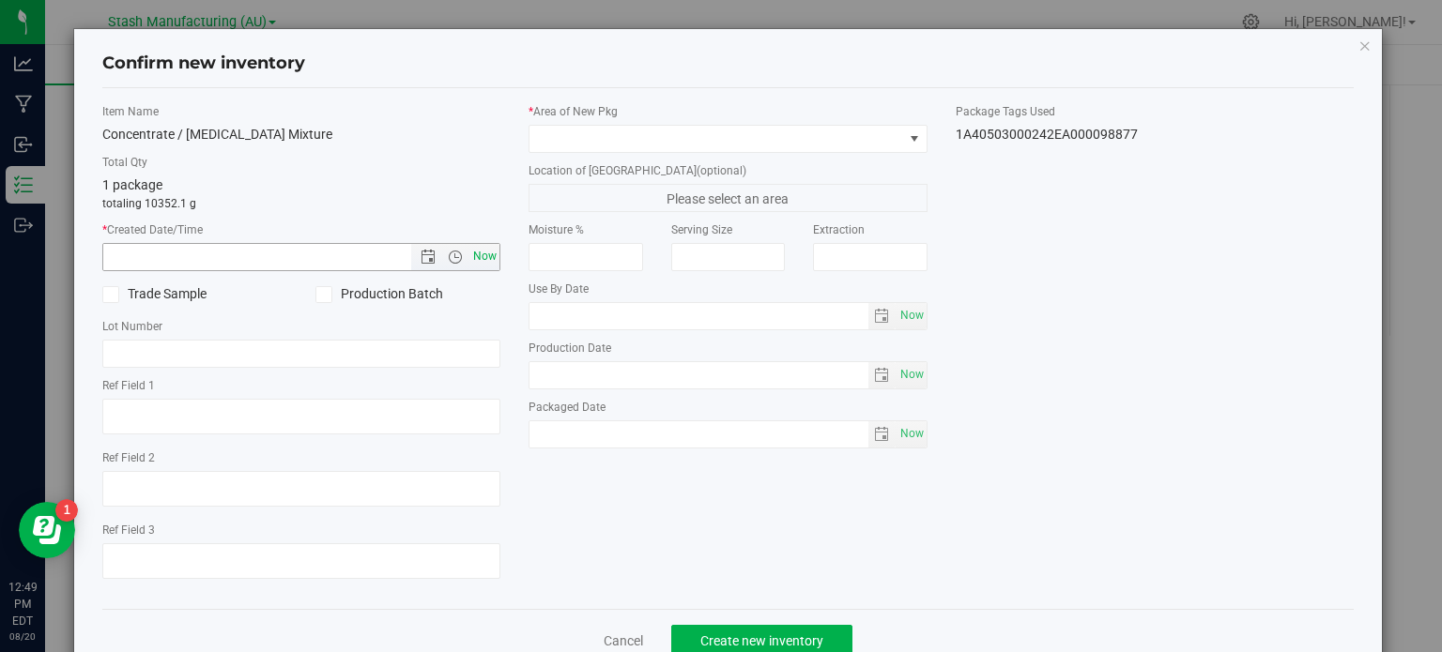
click at [477, 247] on span "Now" at bounding box center [485, 256] width 32 height 27
type input "8/20/2025 12:49 PM"
click at [324, 295] on icon at bounding box center [323, 295] width 12 height 0
click at [0, 0] on input "Production Batch" at bounding box center [0, 0] width 0 height 0
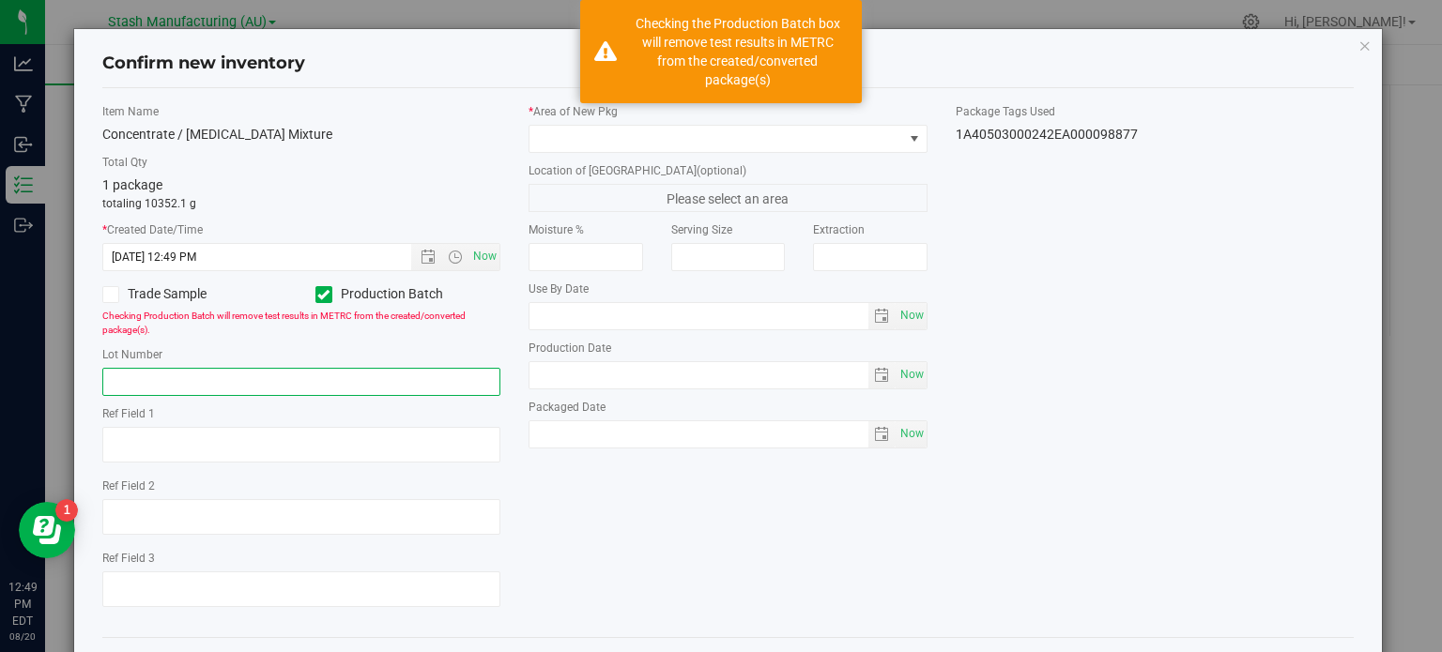
click at [323, 371] on input "text" at bounding box center [301, 382] width 399 height 28
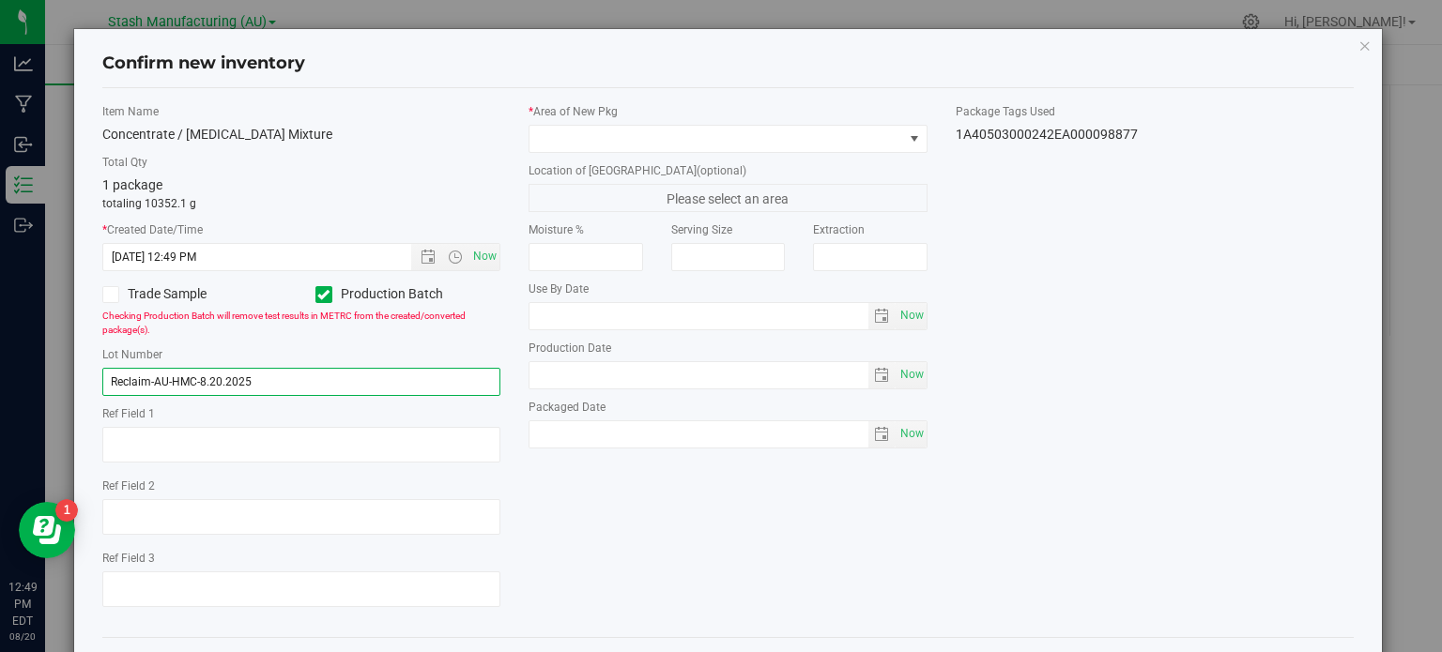
type input "Reclaim-AU-HMC-8.20.2025"
click at [754, 122] on div "* Area of New Pkg" at bounding box center [727, 128] width 399 height 50
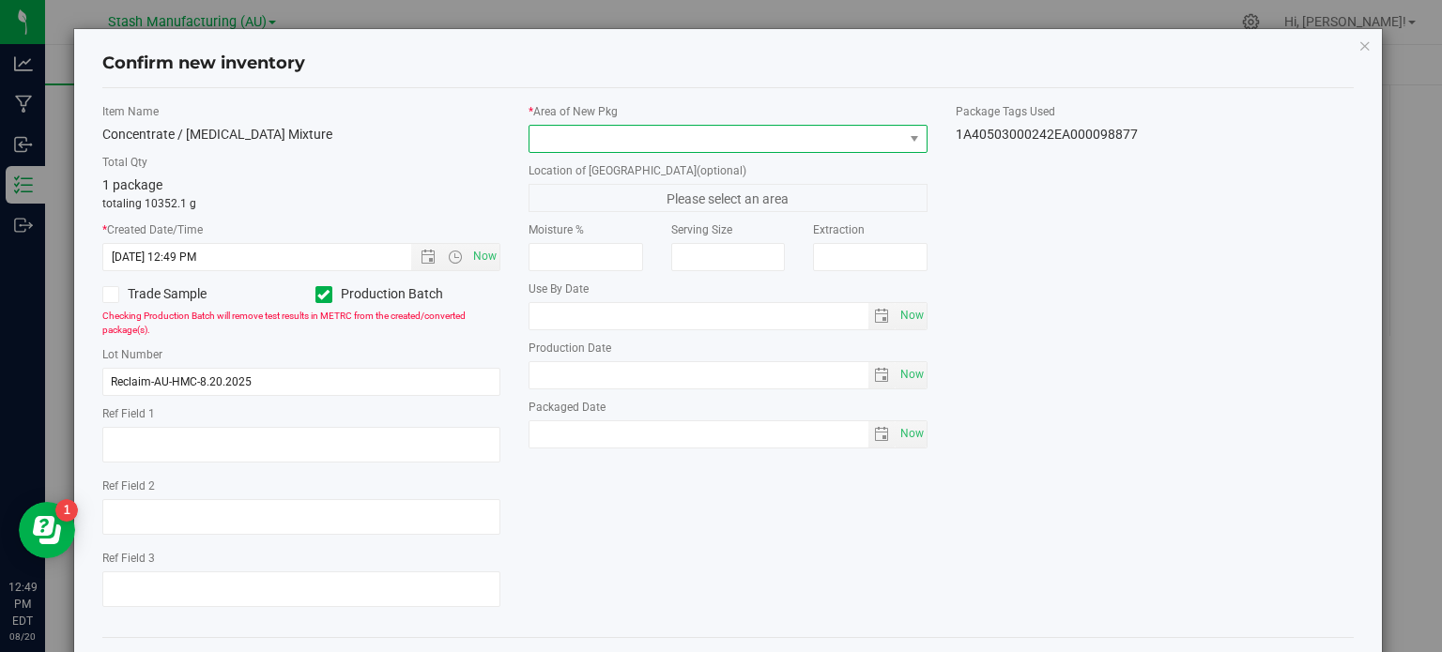
click at [753, 130] on span at bounding box center [716, 139] width 374 height 26
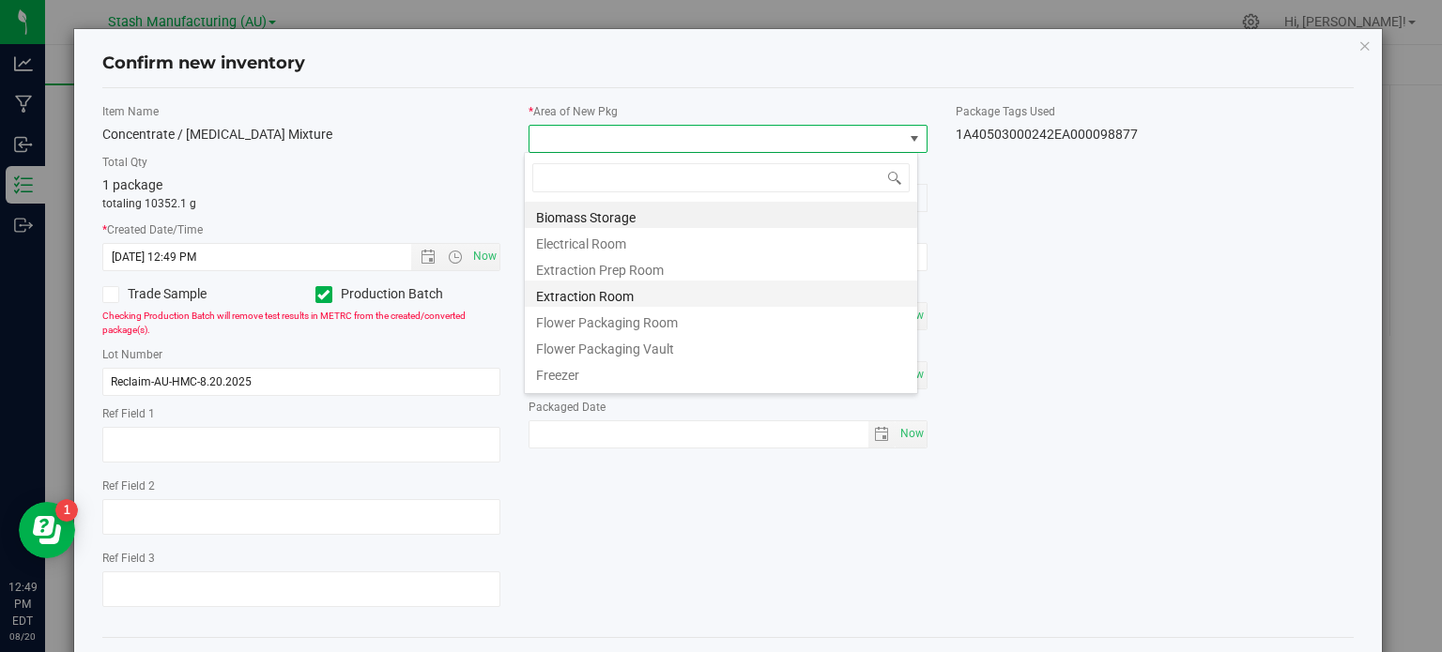
click at [693, 288] on li "Extraction Room" at bounding box center [721, 294] width 392 height 26
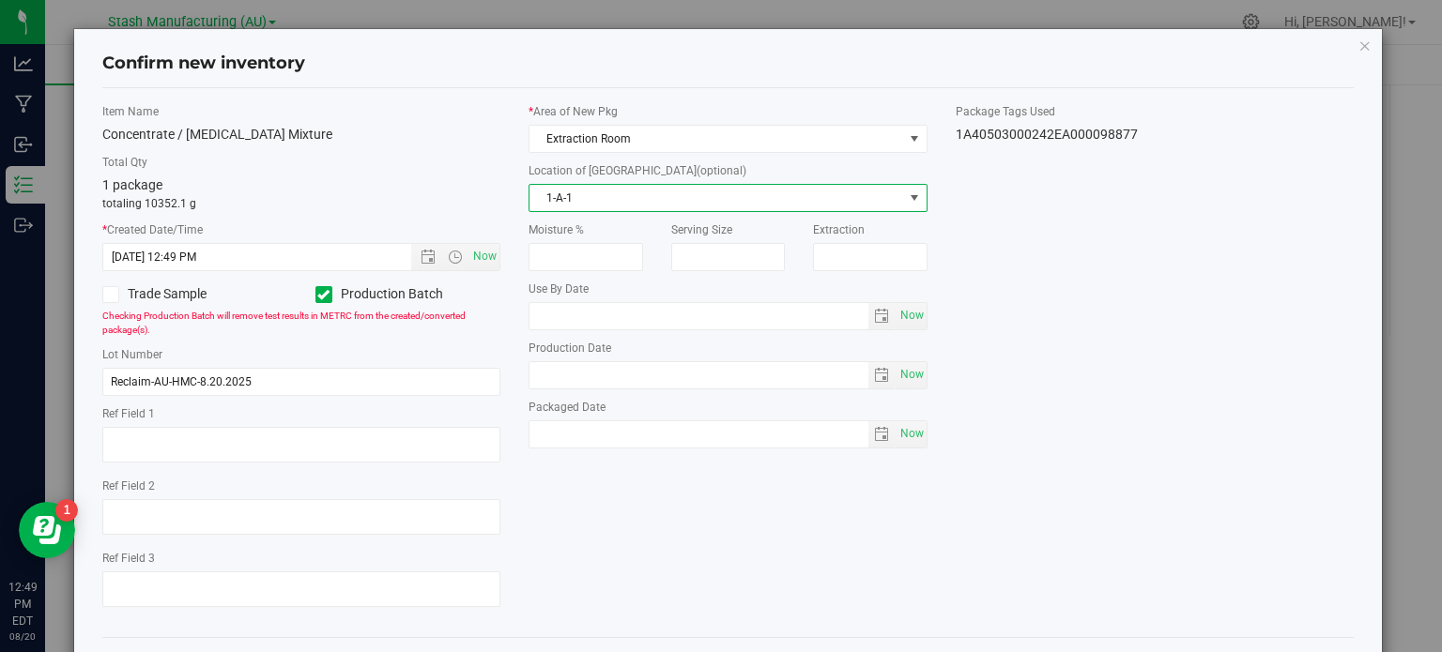
click at [693, 200] on span "1-A-1" at bounding box center [716, 198] width 374 height 26
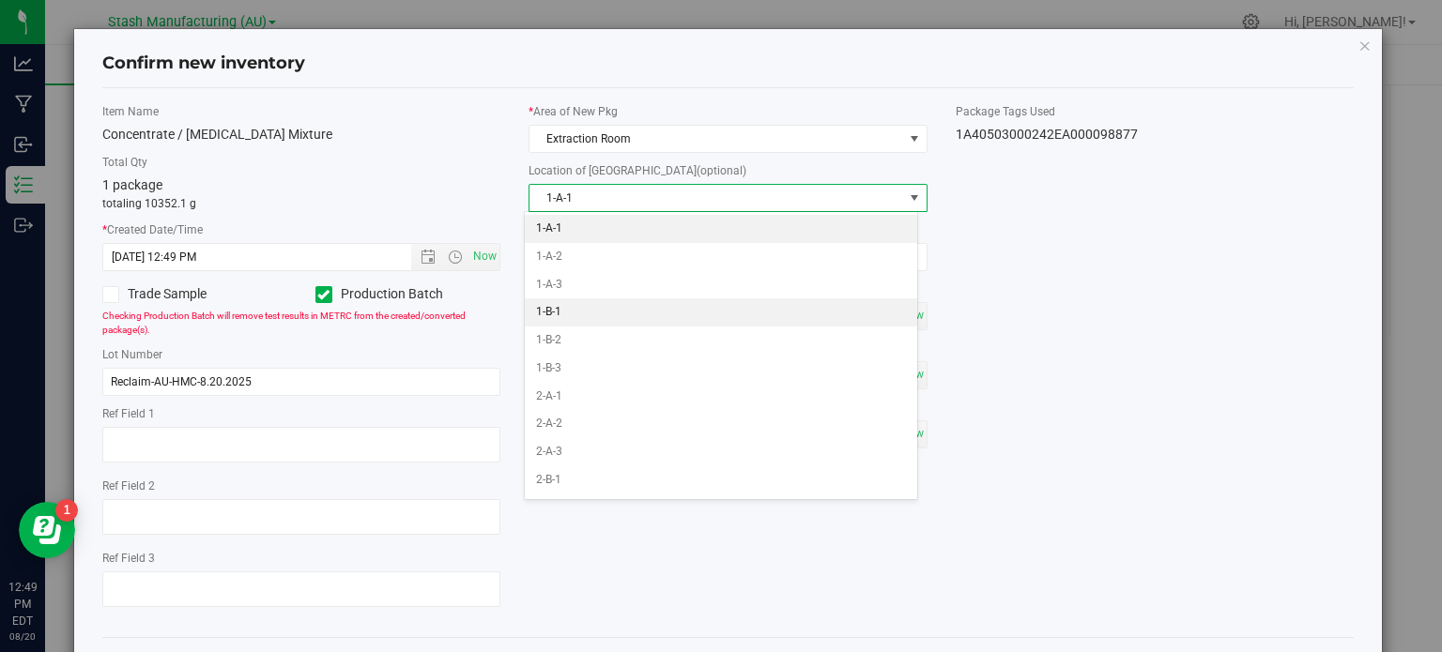
click at [646, 314] on li "1-B-1" at bounding box center [721, 312] width 392 height 28
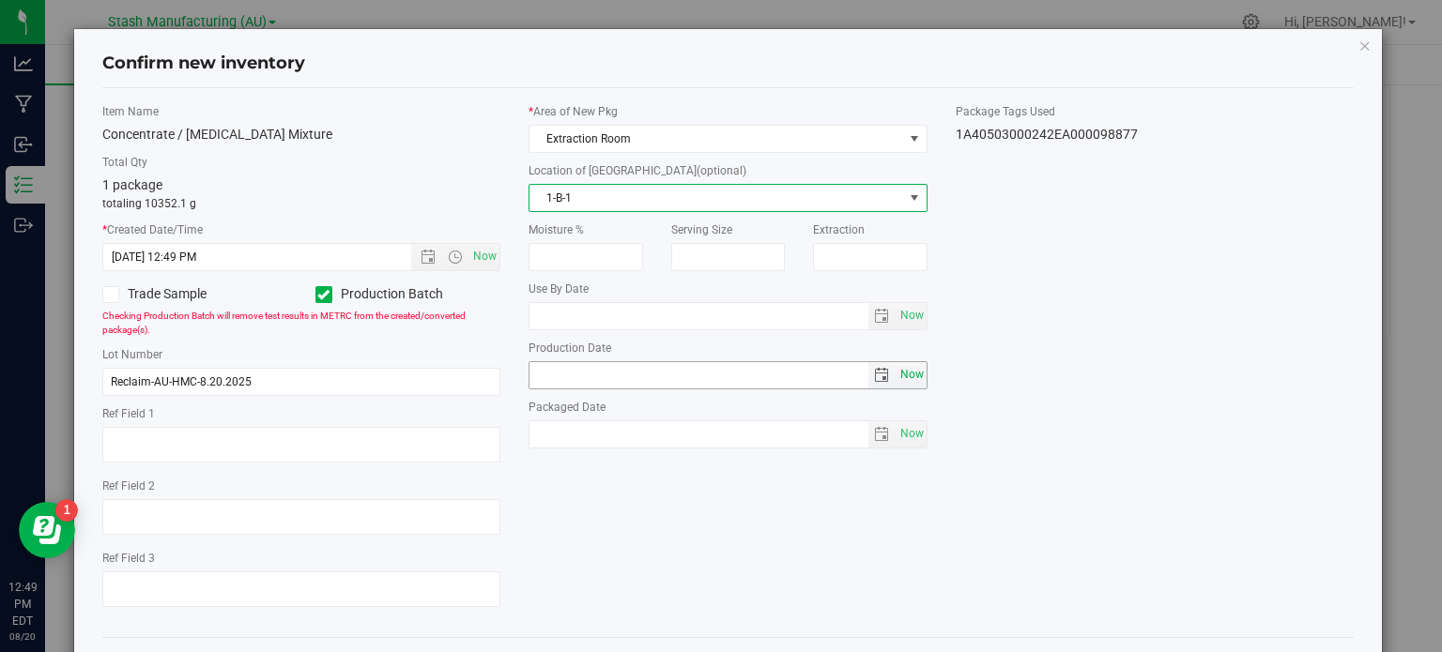
click at [895, 374] on span "Now" at bounding box center [911, 374] width 32 height 27
type input "[DATE]"
click at [902, 434] on span "Now" at bounding box center [911, 433] width 32 height 27
type input "[DATE]"
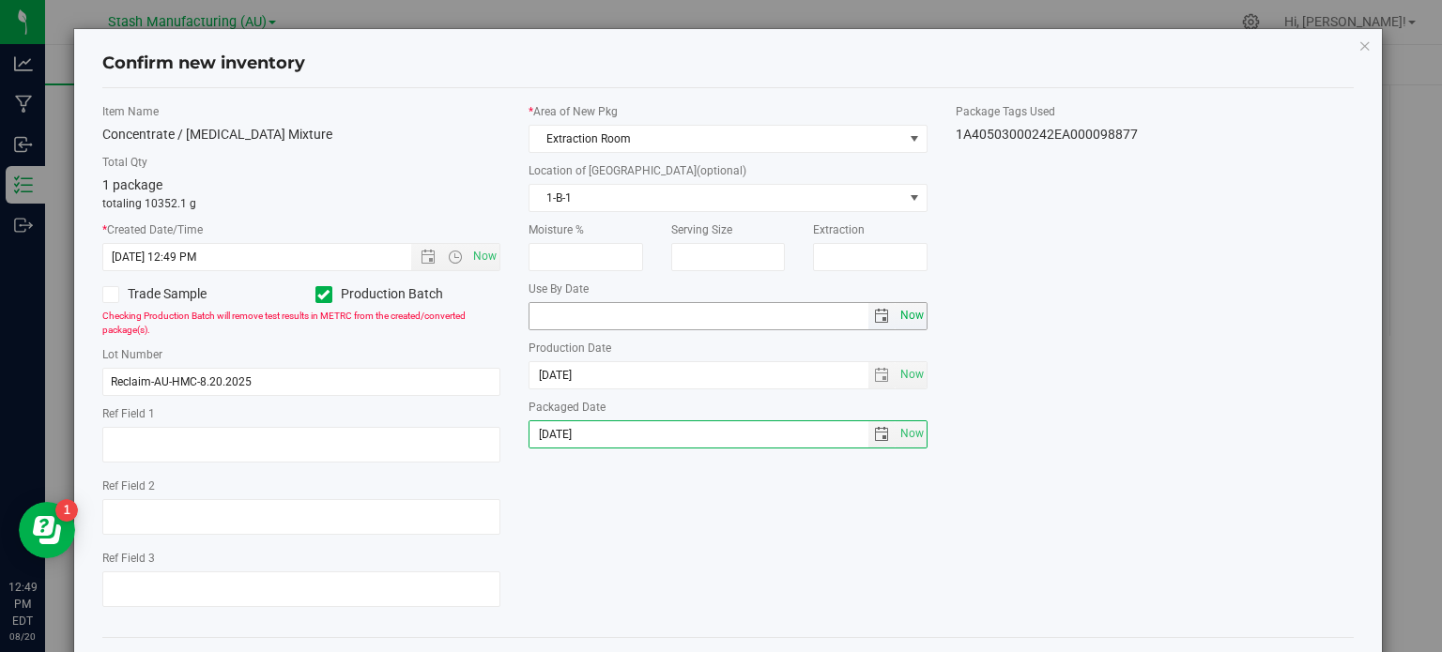
click at [905, 316] on span "Now" at bounding box center [911, 315] width 32 height 27
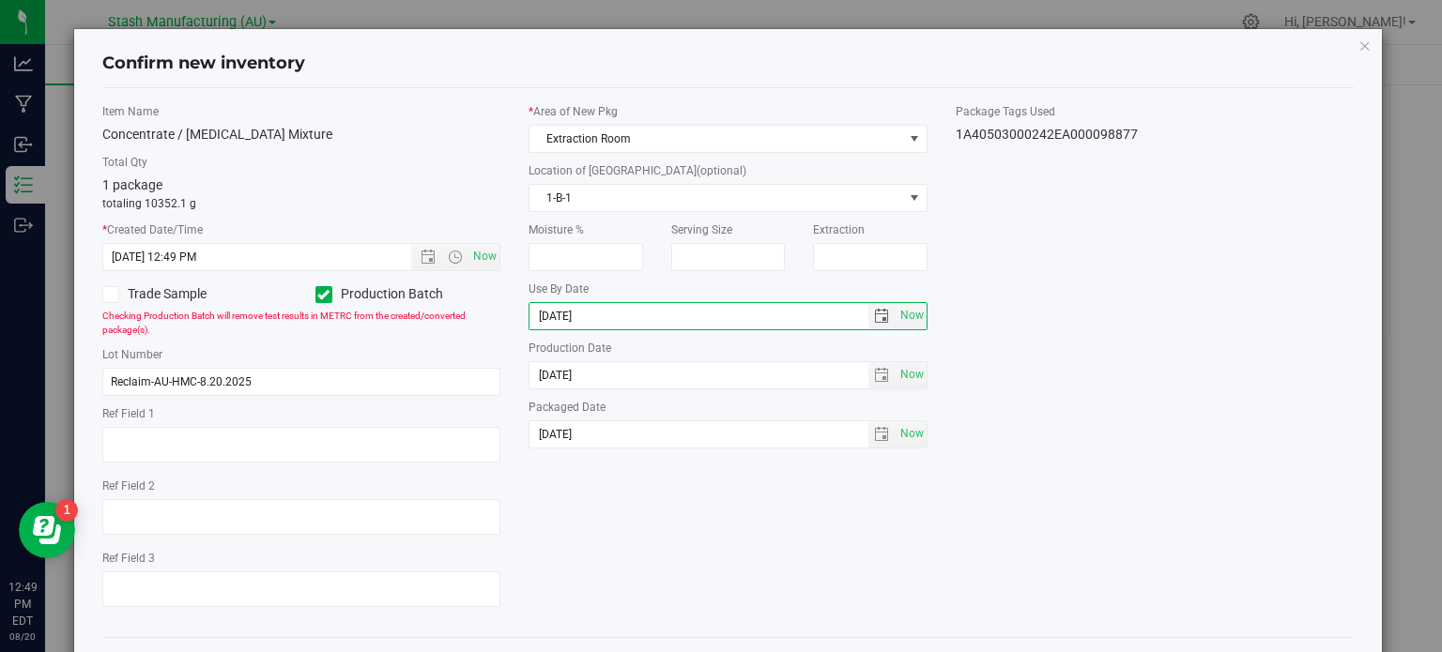
click at [556, 307] on input "[DATE]" at bounding box center [698, 316] width 339 height 26
type input "[DATE]"
click at [627, 519] on div "Item Name Concentrate / Ethanol Mixture Total Qty 1 package totaling 10352.1 g …" at bounding box center [728, 362] width 1280 height 519
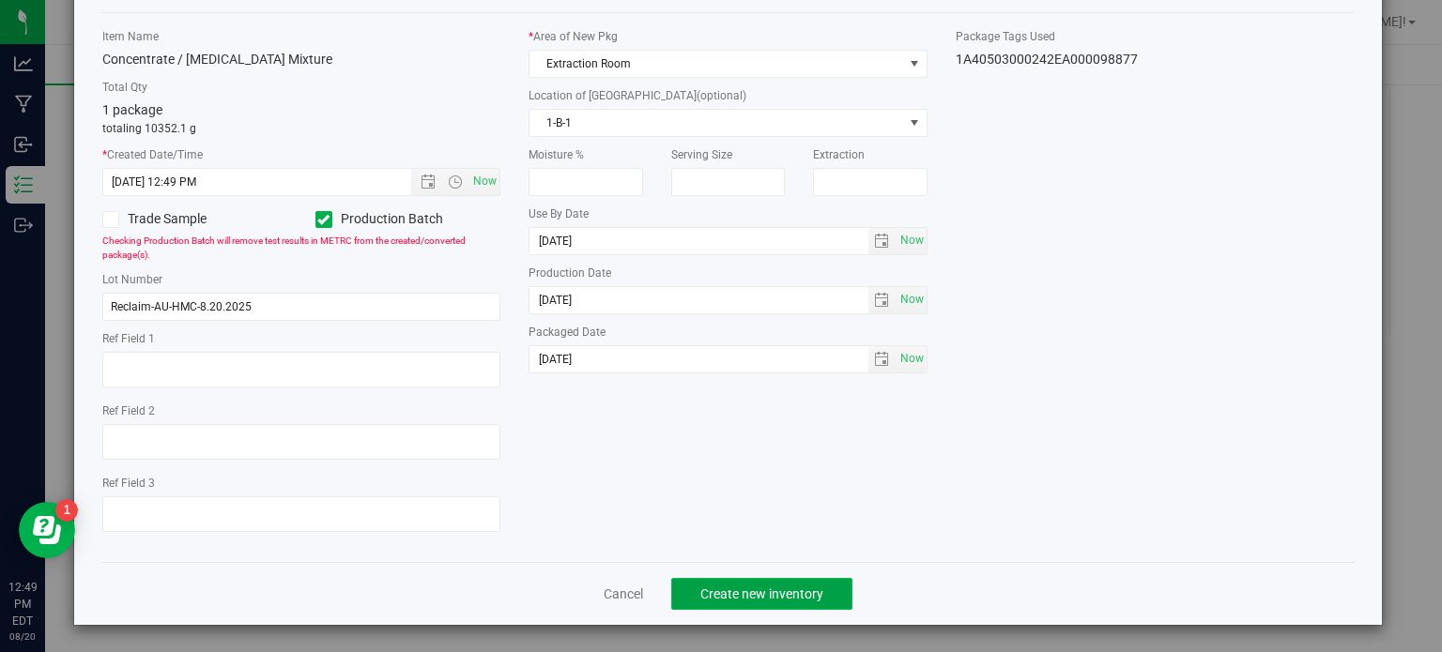
click at [715, 587] on span "Create new inventory" at bounding box center [761, 594] width 123 height 15
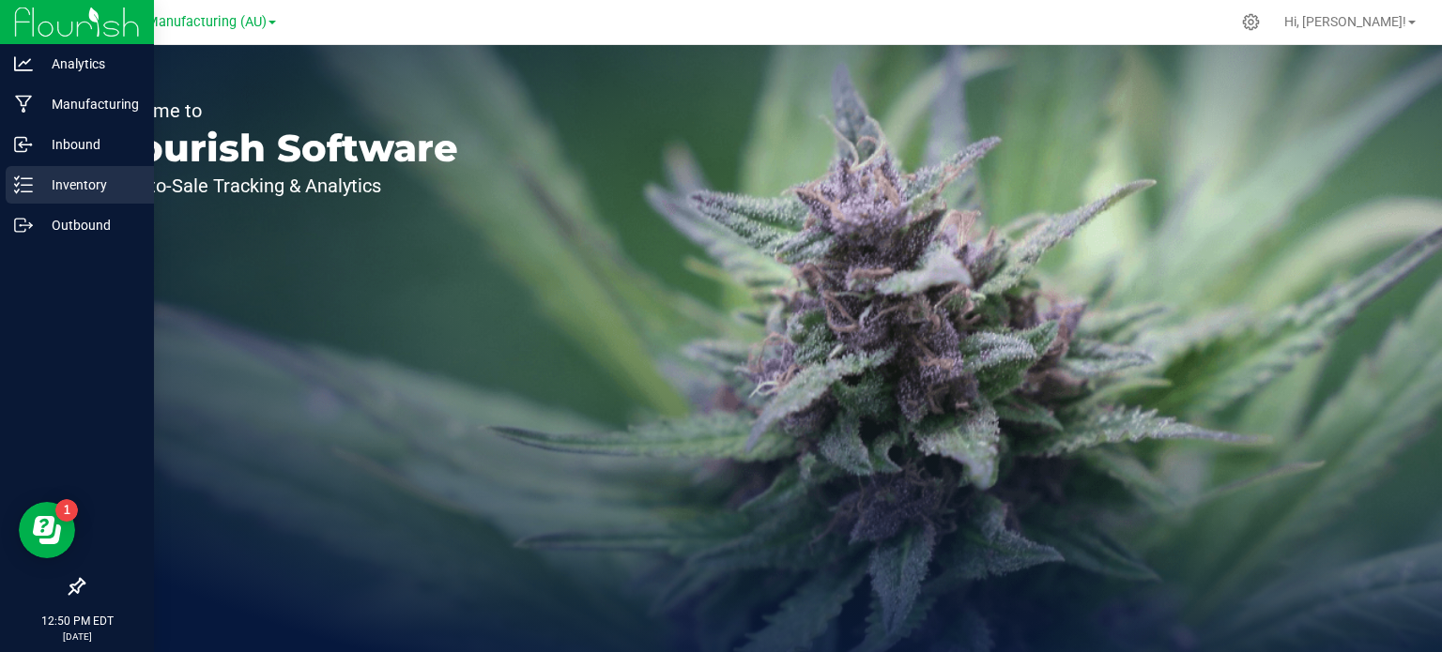
click at [40, 178] on p "Inventory" at bounding box center [89, 185] width 113 height 23
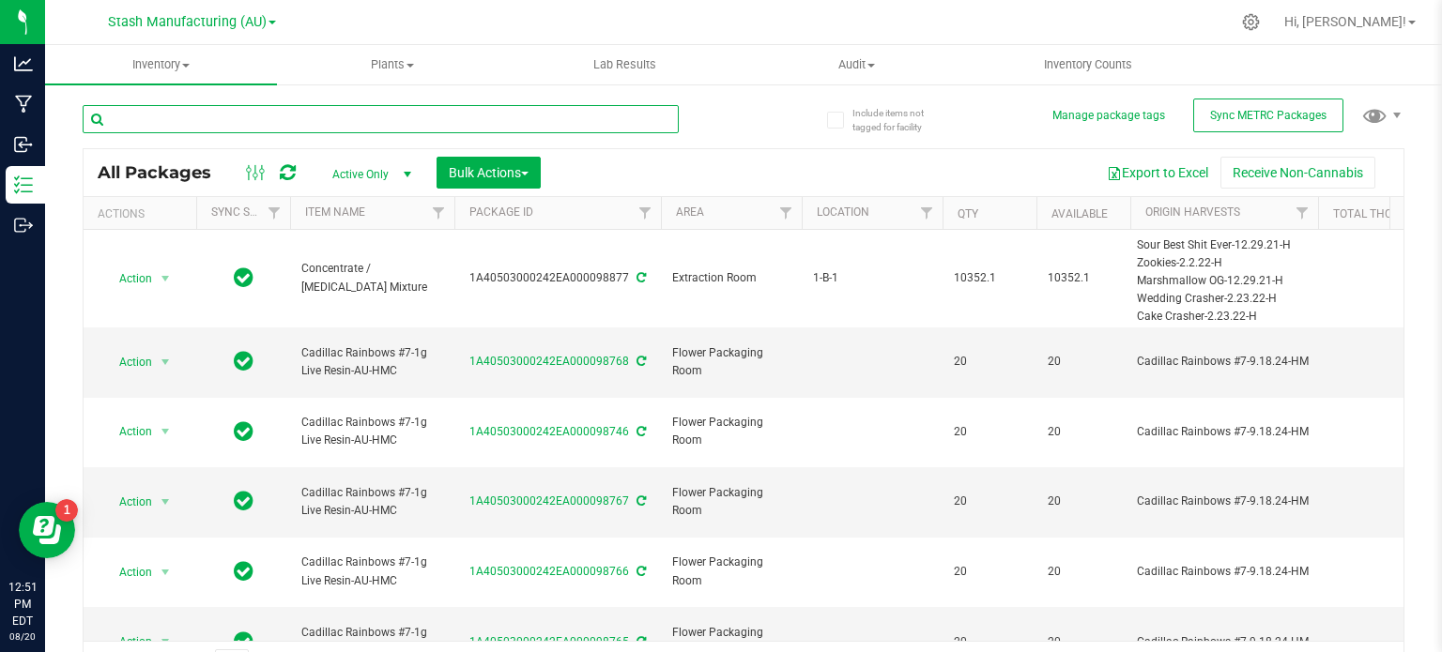
click at [156, 118] on input "text" at bounding box center [381, 119] width 596 height 28
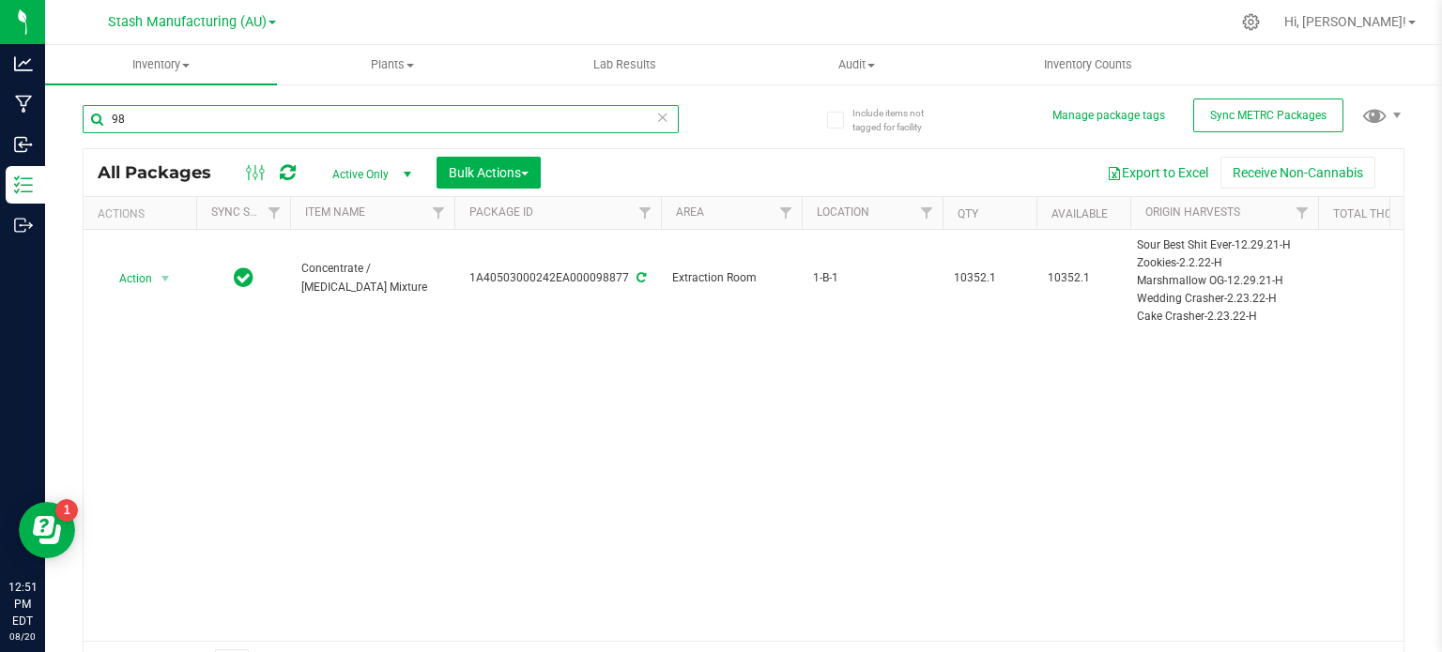
type input "9"
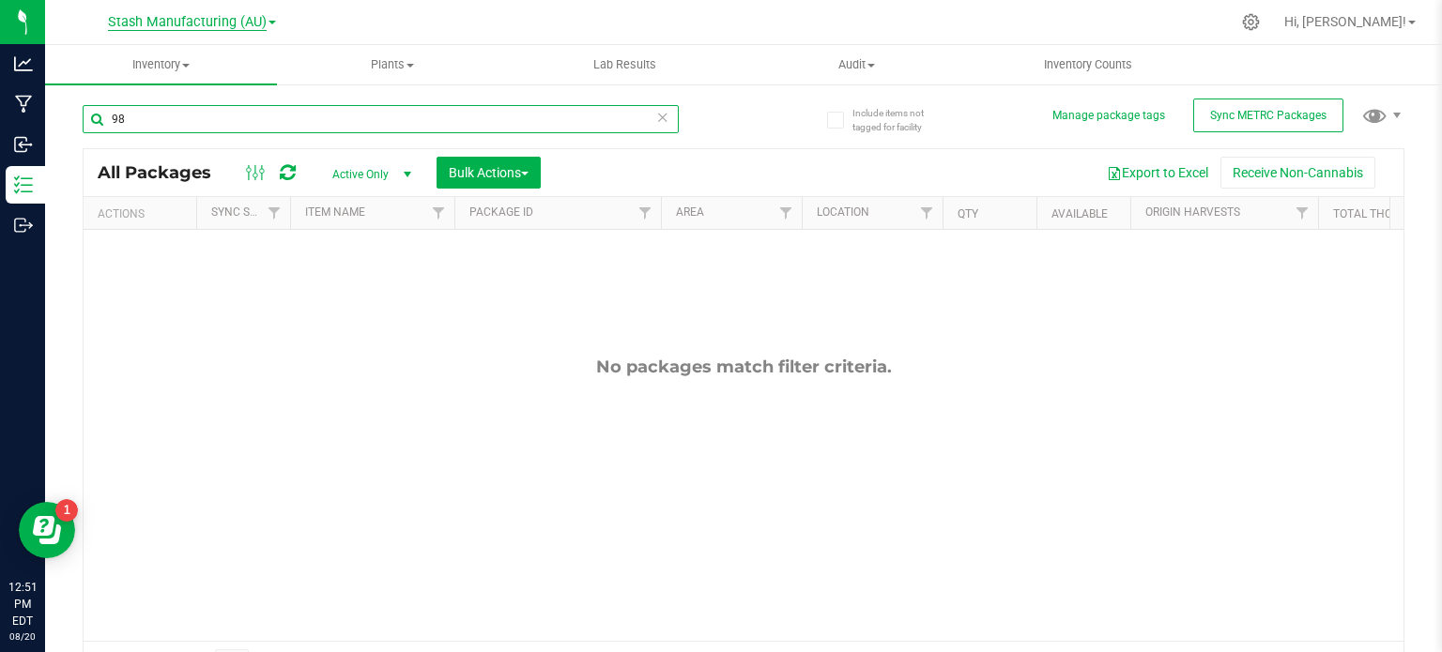
type input "9"
type input "98877"
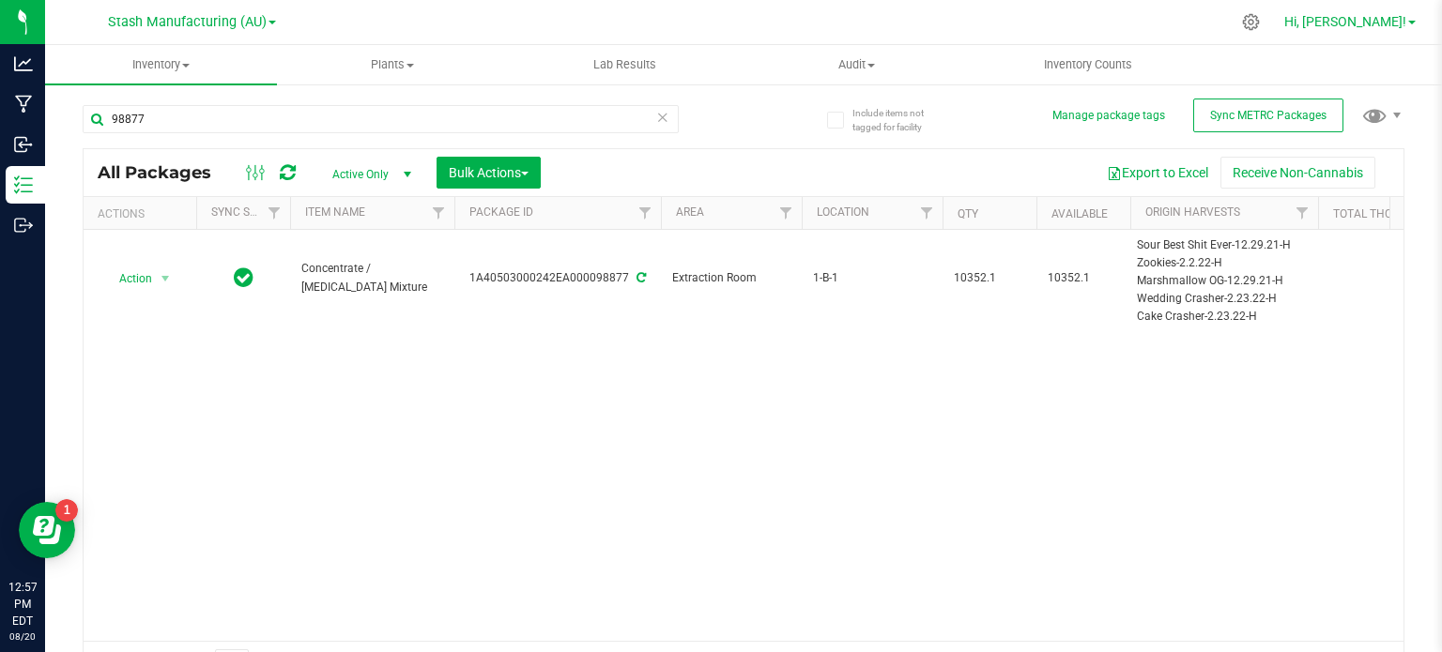
click at [1400, 18] on span "Hi, [PERSON_NAME]!" at bounding box center [1345, 21] width 122 height 15
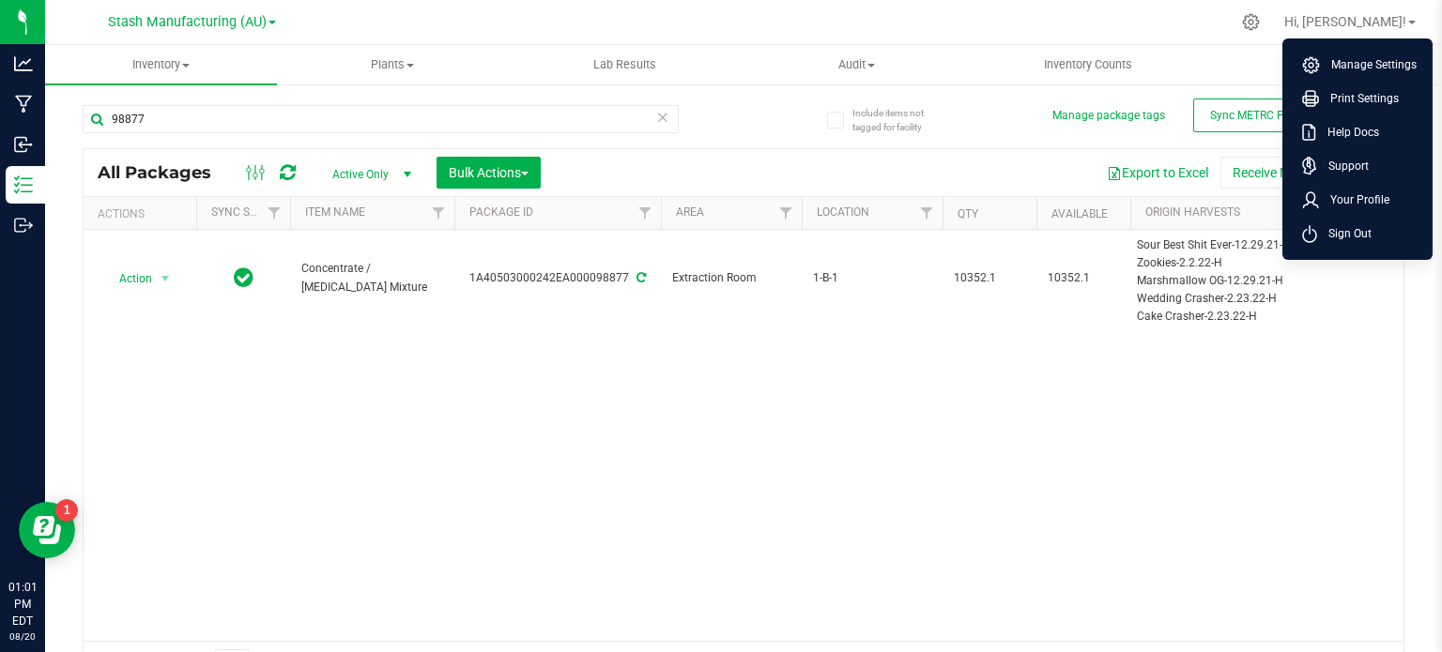
click at [730, 417] on div "Action Action Adjust qty Create package Edit attributes Global inventory Locate…" at bounding box center [744, 435] width 1320 height 411
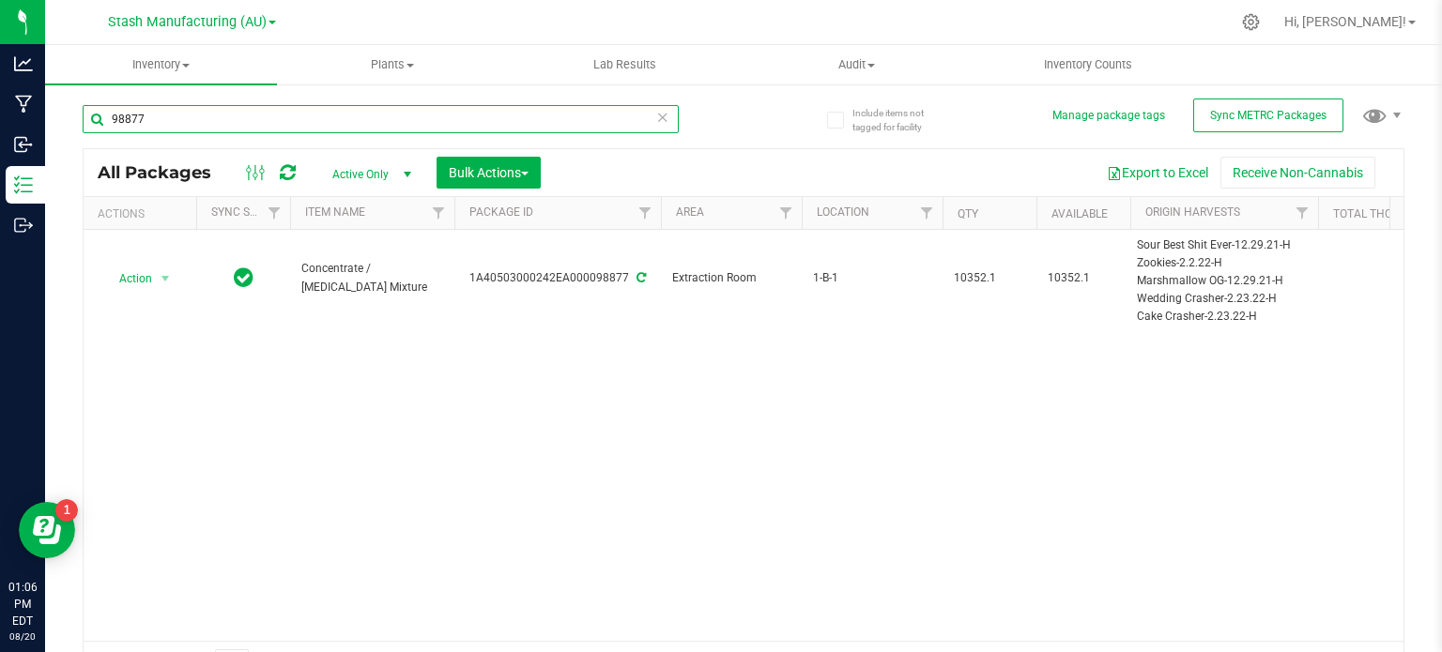
click at [173, 119] on input "98877" at bounding box center [381, 119] width 596 height 28
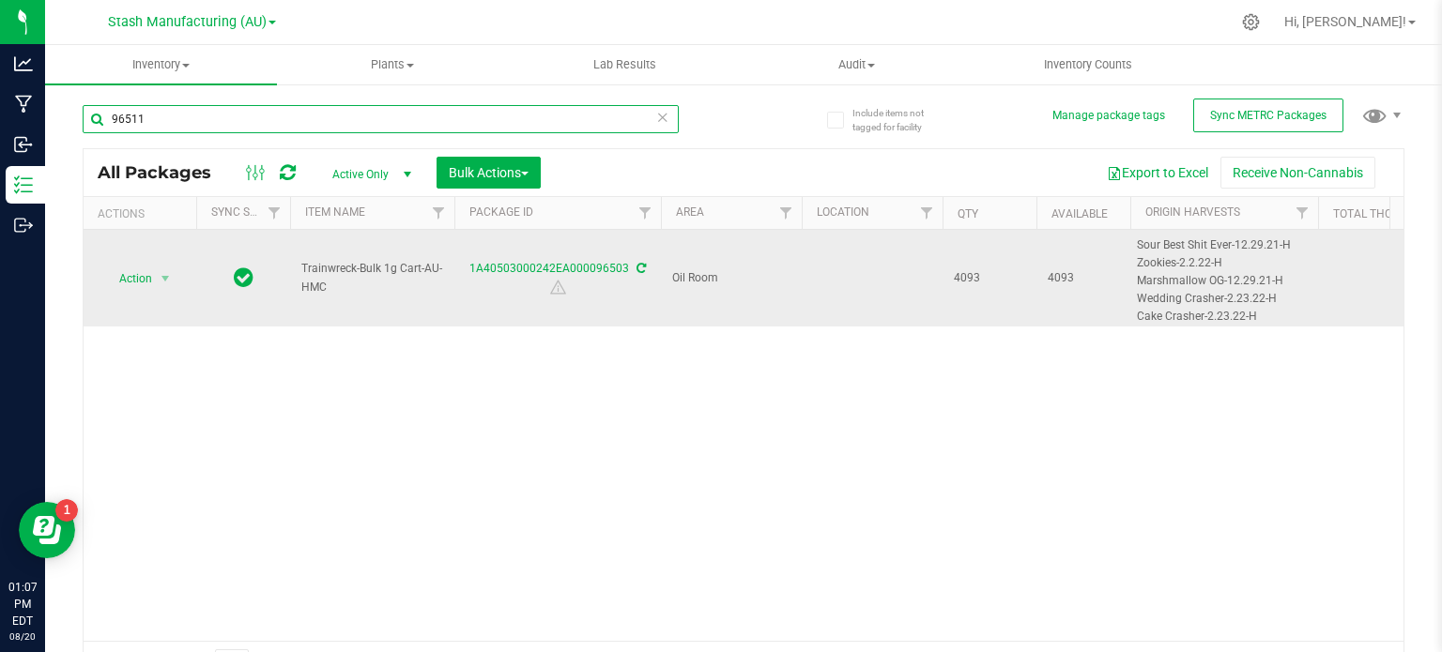
type input "96511"
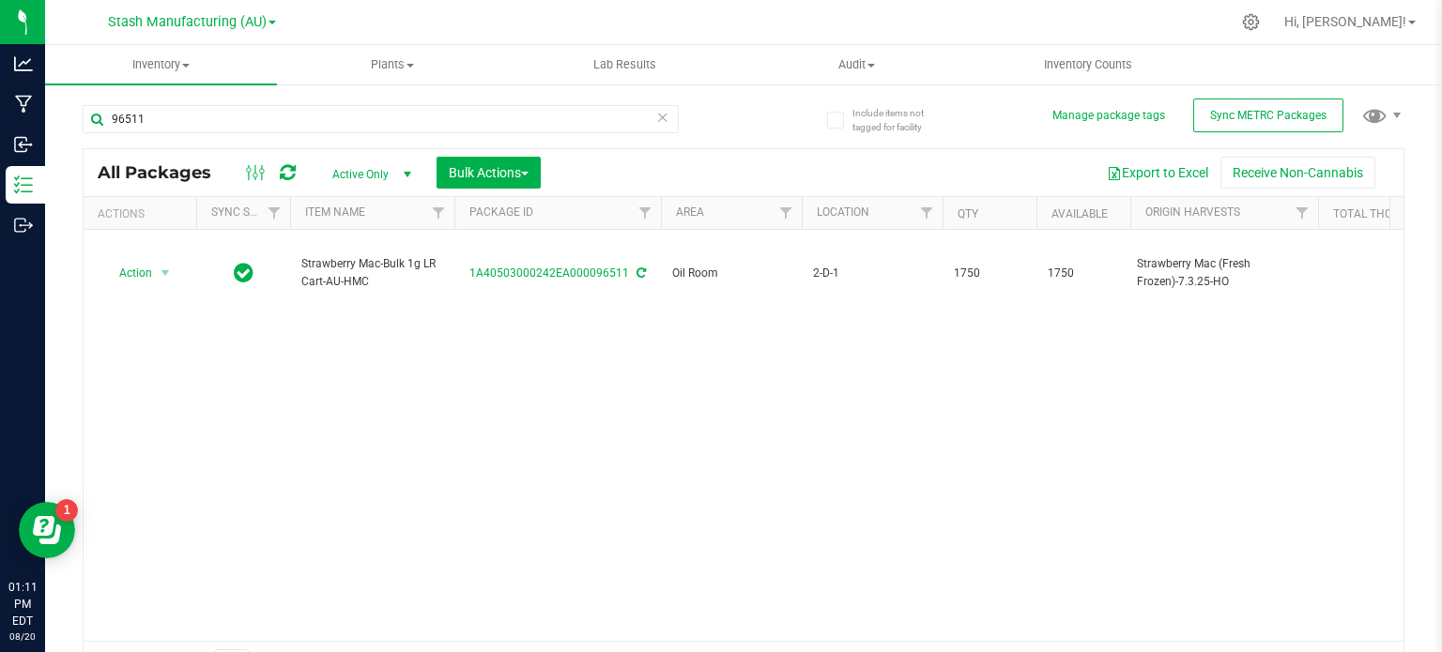
click at [845, 510] on div "Action Action Adjust qty Create package Edit attributes Global inventory Locate…" at bounding box center [744, 435] width 1320 height 411
click at [1397, 18] on span "Hi, [PERSON_NAME]!" at bounding box center [1345, 21] width 122 height 15
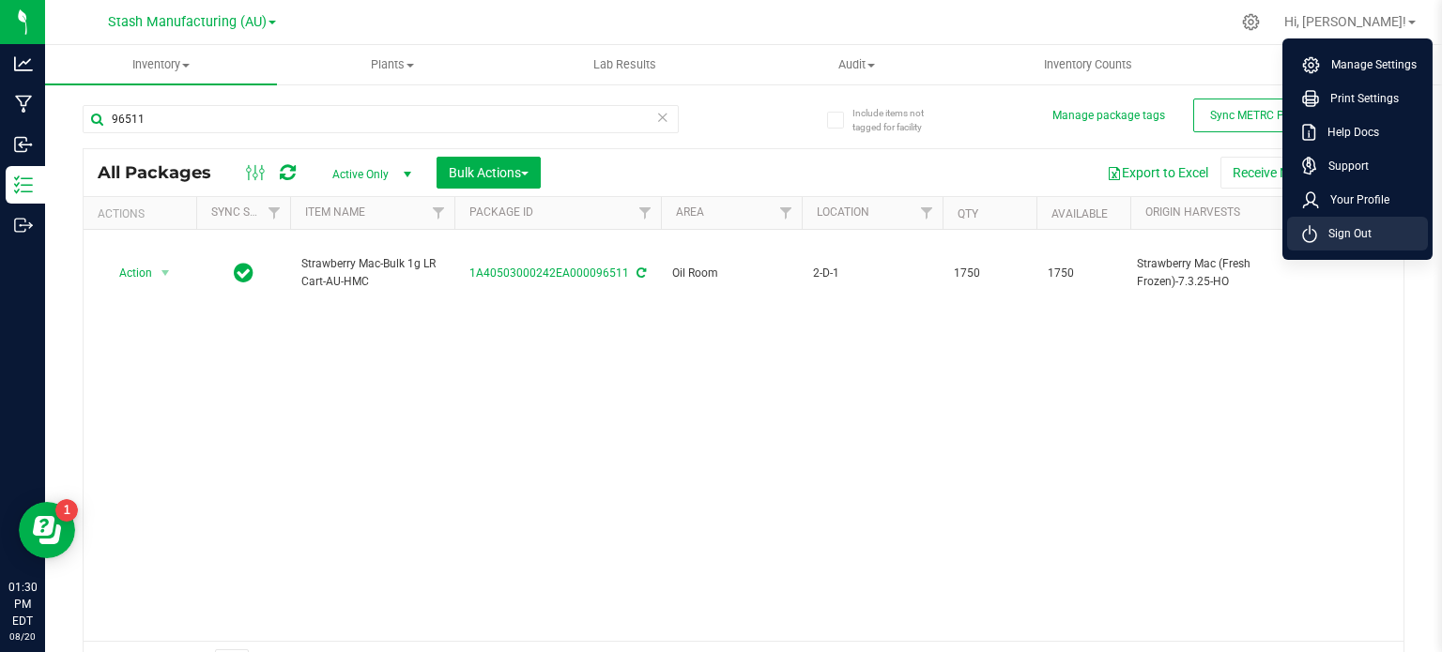
click at [1348, 242] on span "Sign Out" at bounding box center [1344, 233] width 54 height 19
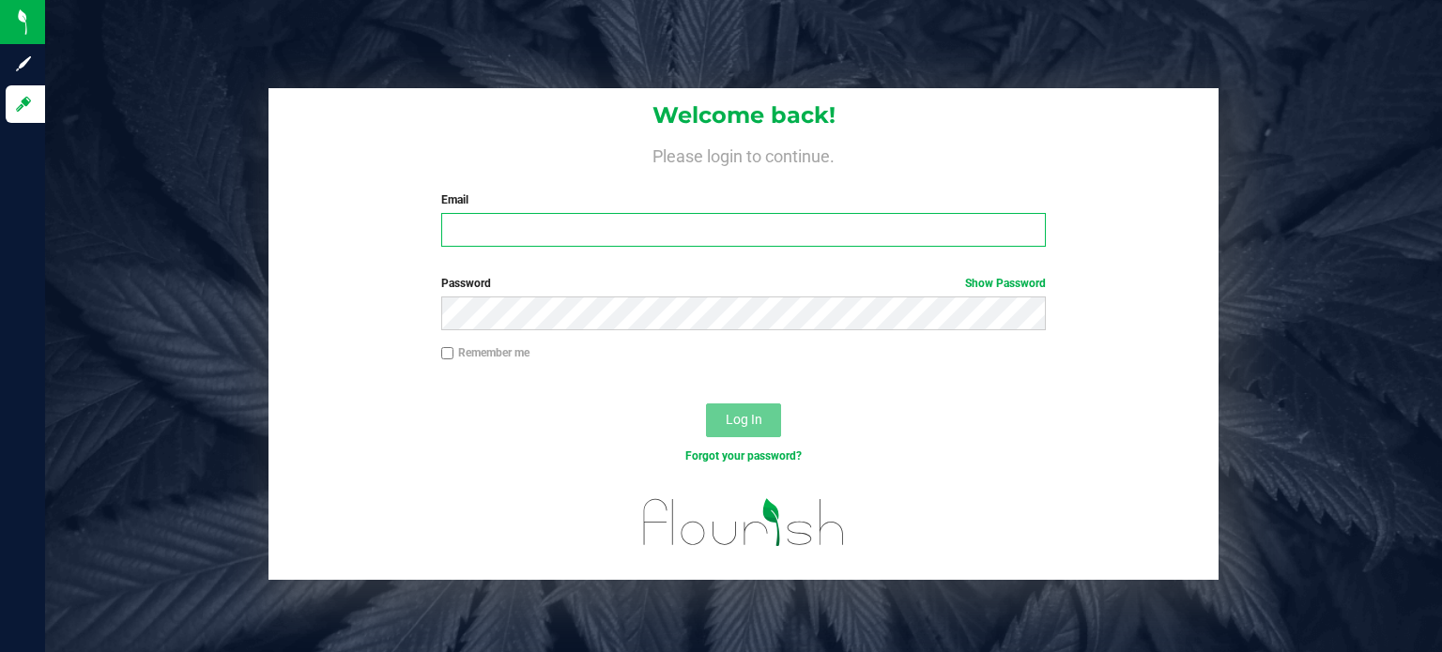
type input "[EMAIL_ADDRESS][PERSON_NAME][DOMAIN_NAME]"
